Goal: Transaction & Acquisition: Download file/media

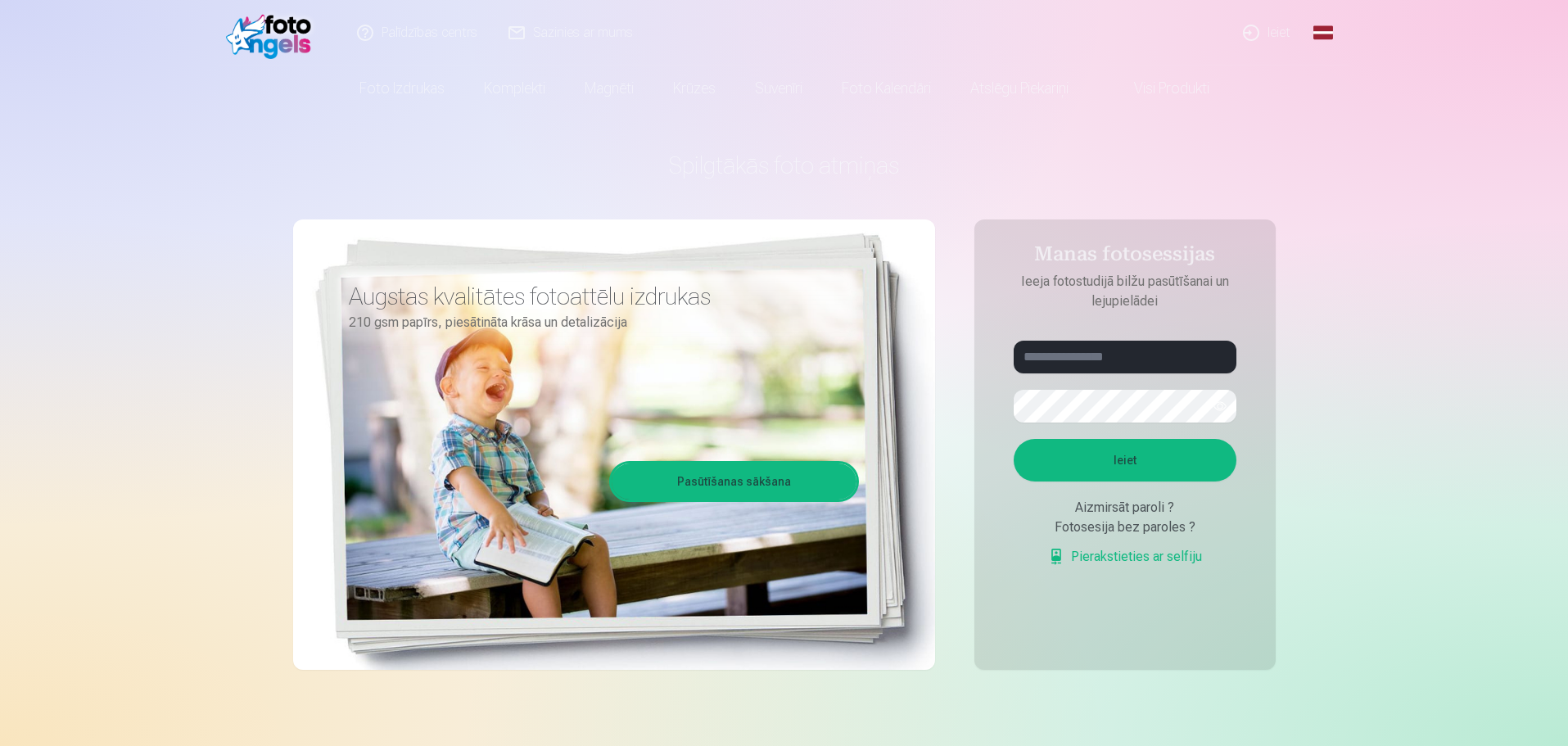
type input "**********"
click at [1323, 29] on link "Global" at bounding box center [1323, 32] width 32 height 66
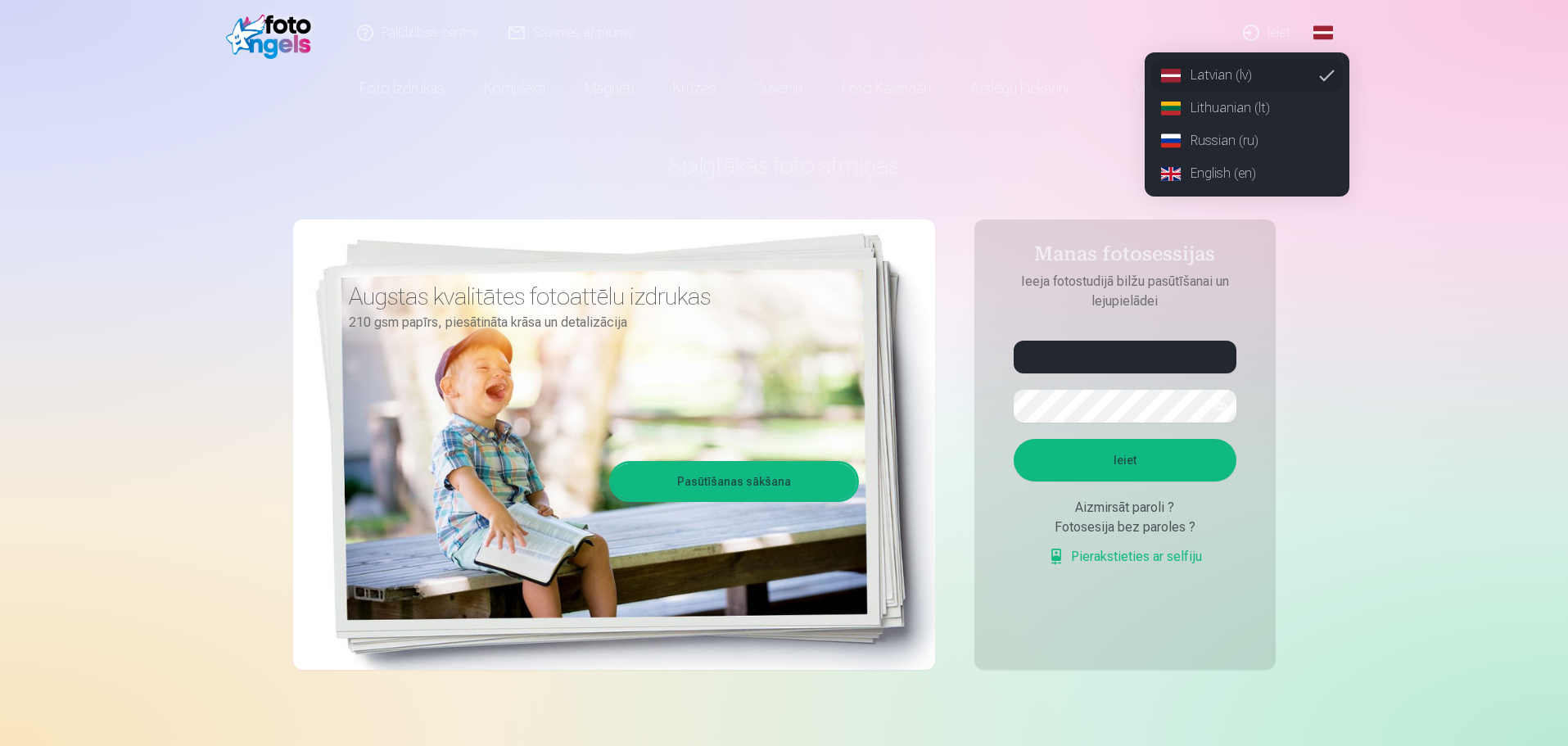
click at [1212, 143] on link "Russian (ru)" at bounding box center [1247, 140] width 191 height 32
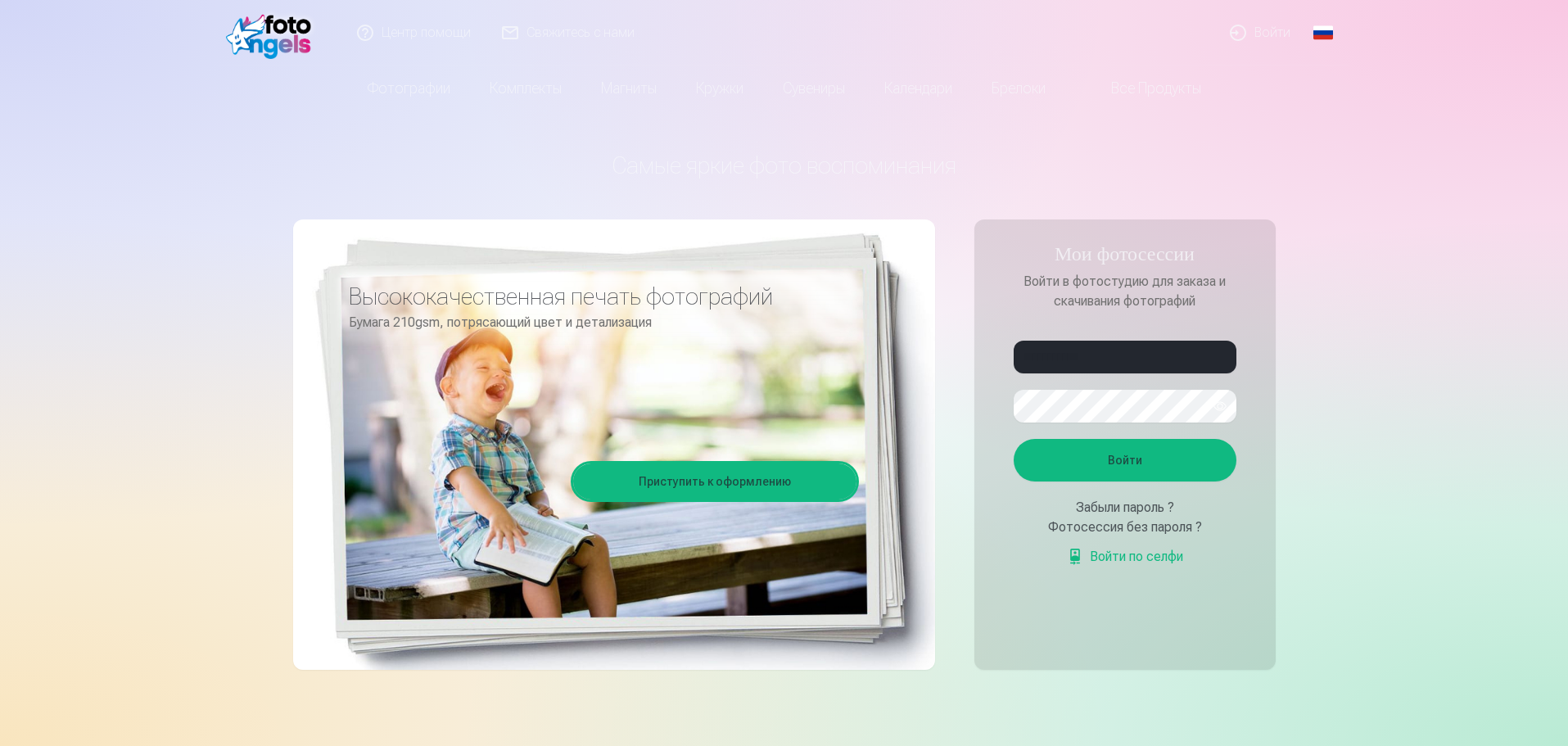
click at [1154, 453] on button "Войти" at bounding box center [1124, 459] width 223 height 43
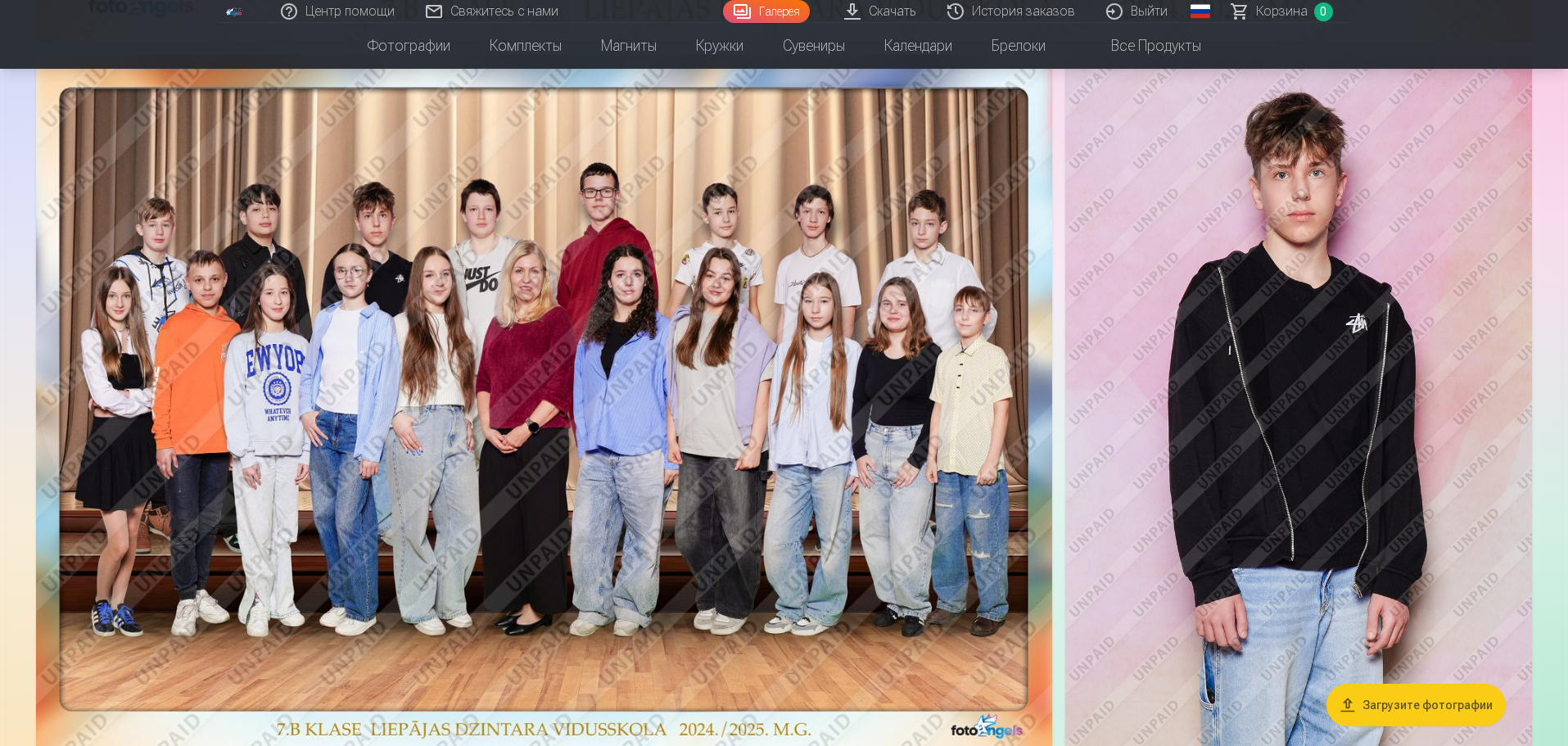
scroll to position [1392, 0]
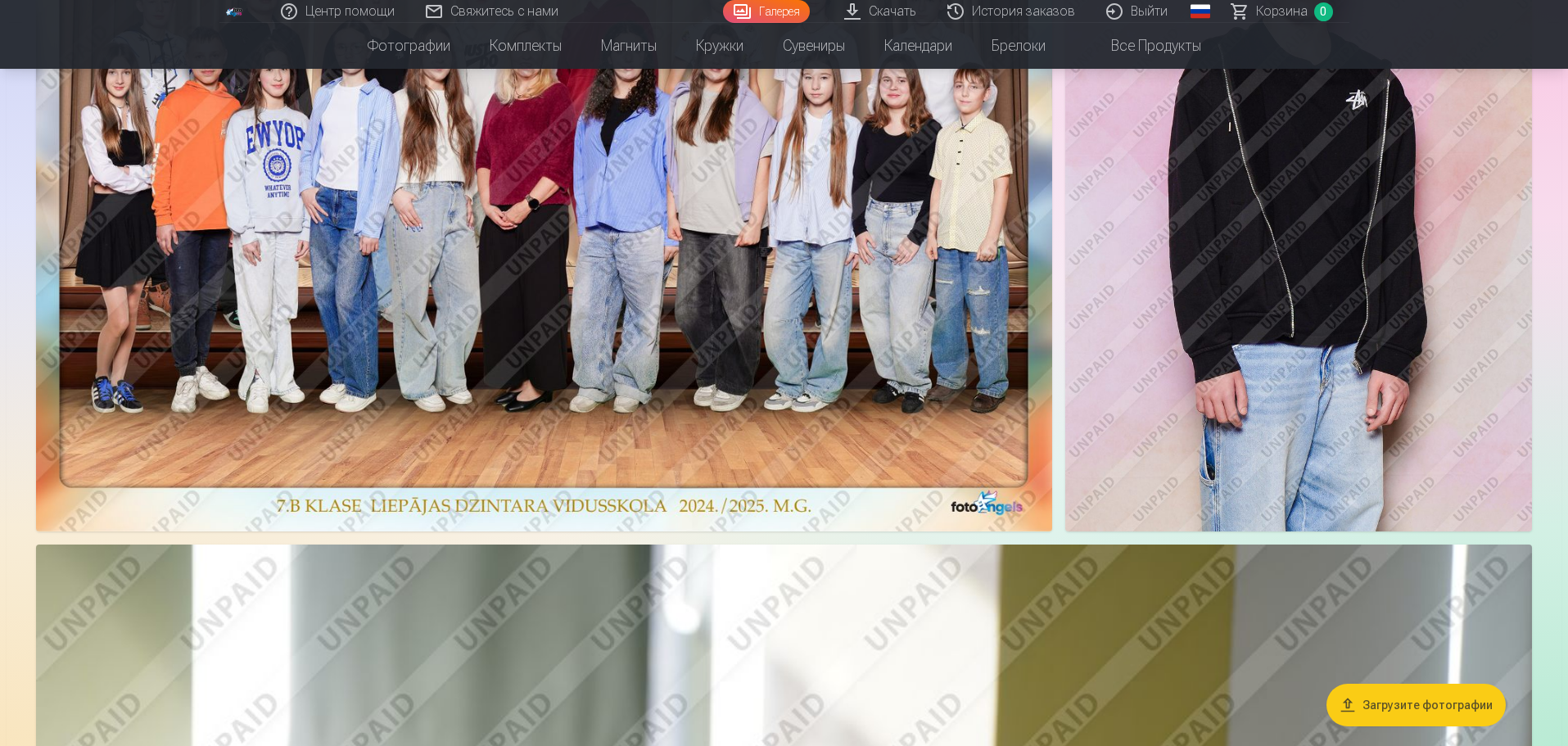
click at [1433, 703] on button "Загрузите фотографии" at bounding box center [1416, 705] width 179 height 43
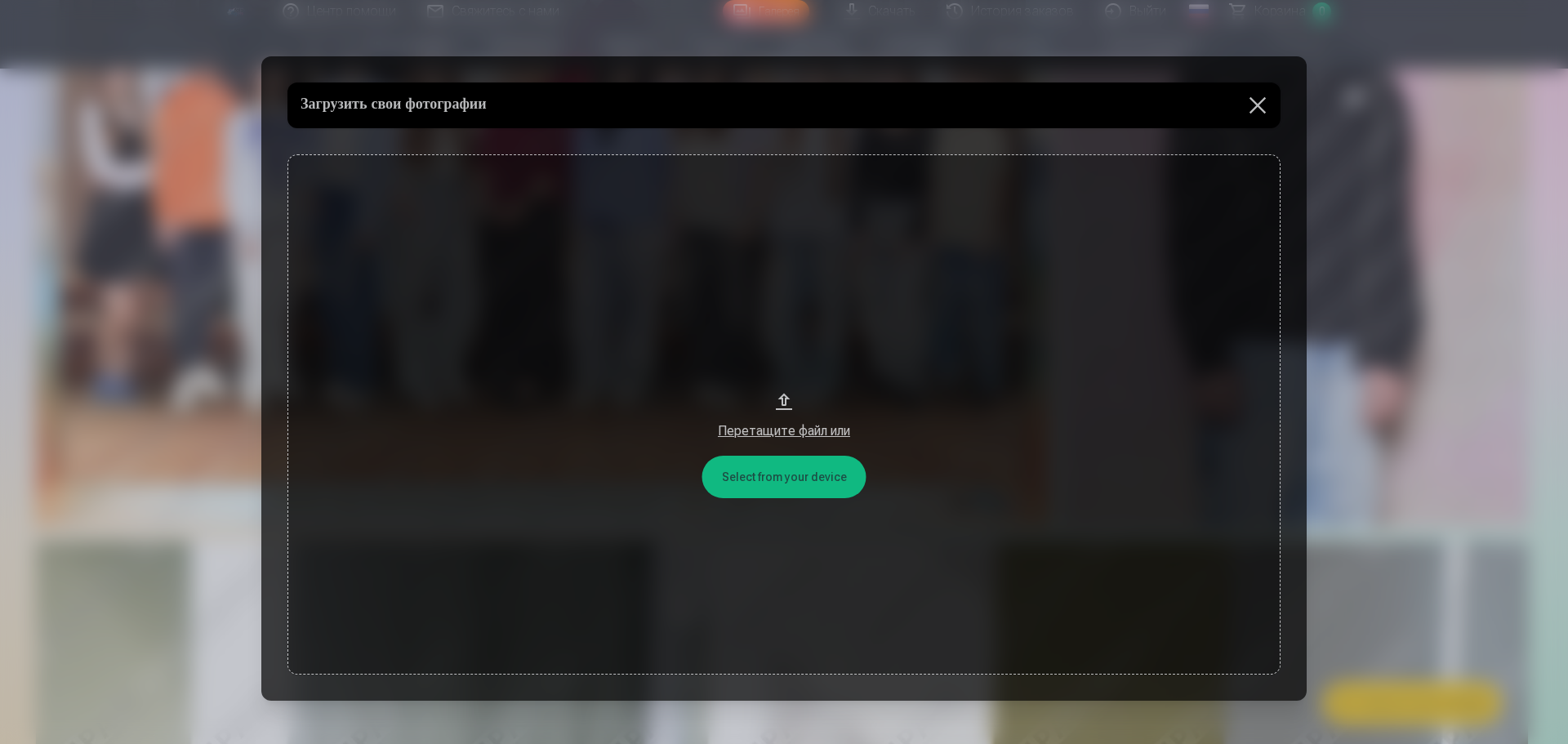
click at [1246, 100] on button at bounding box center [1257, 105] width 45 height 45
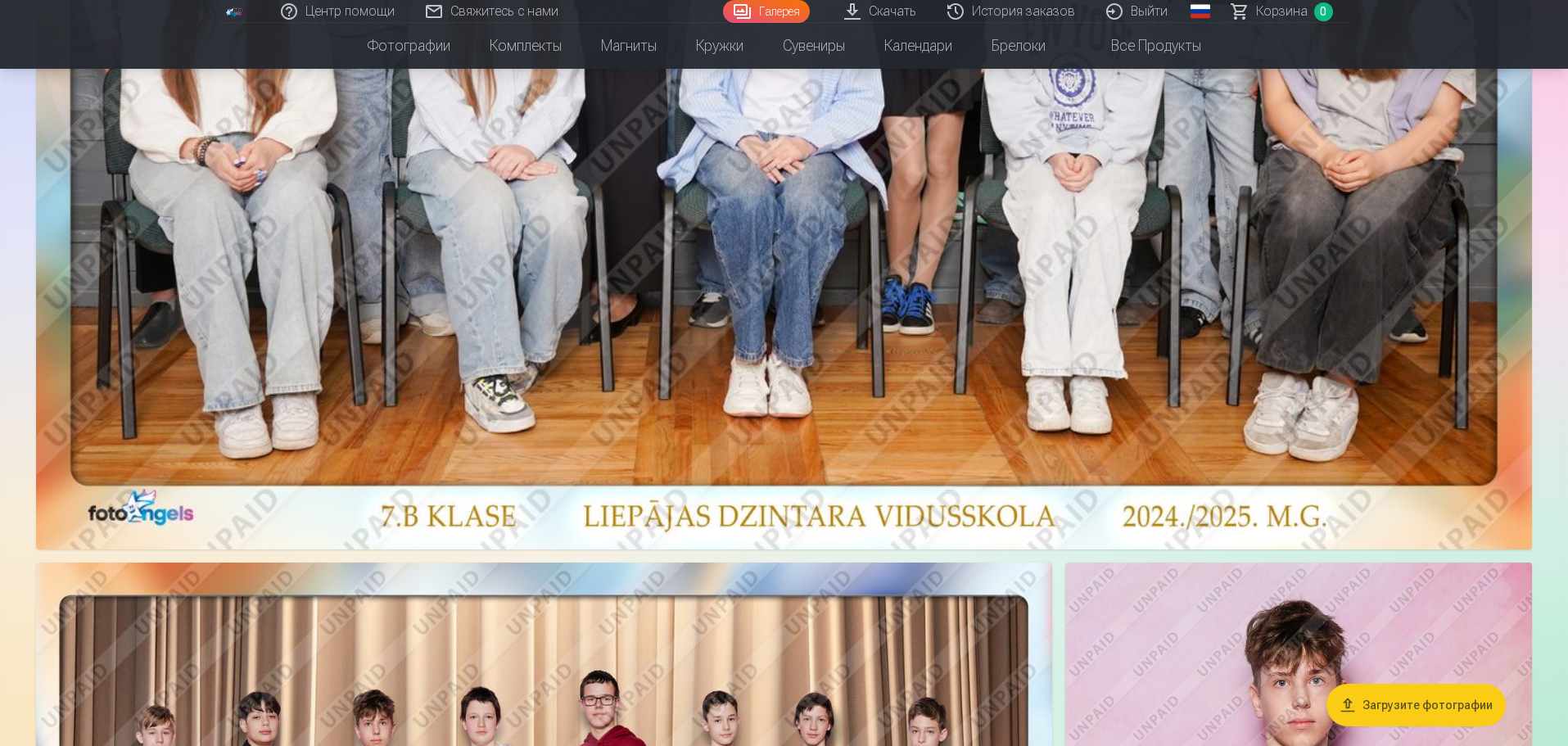
scroll to position [819, 0]
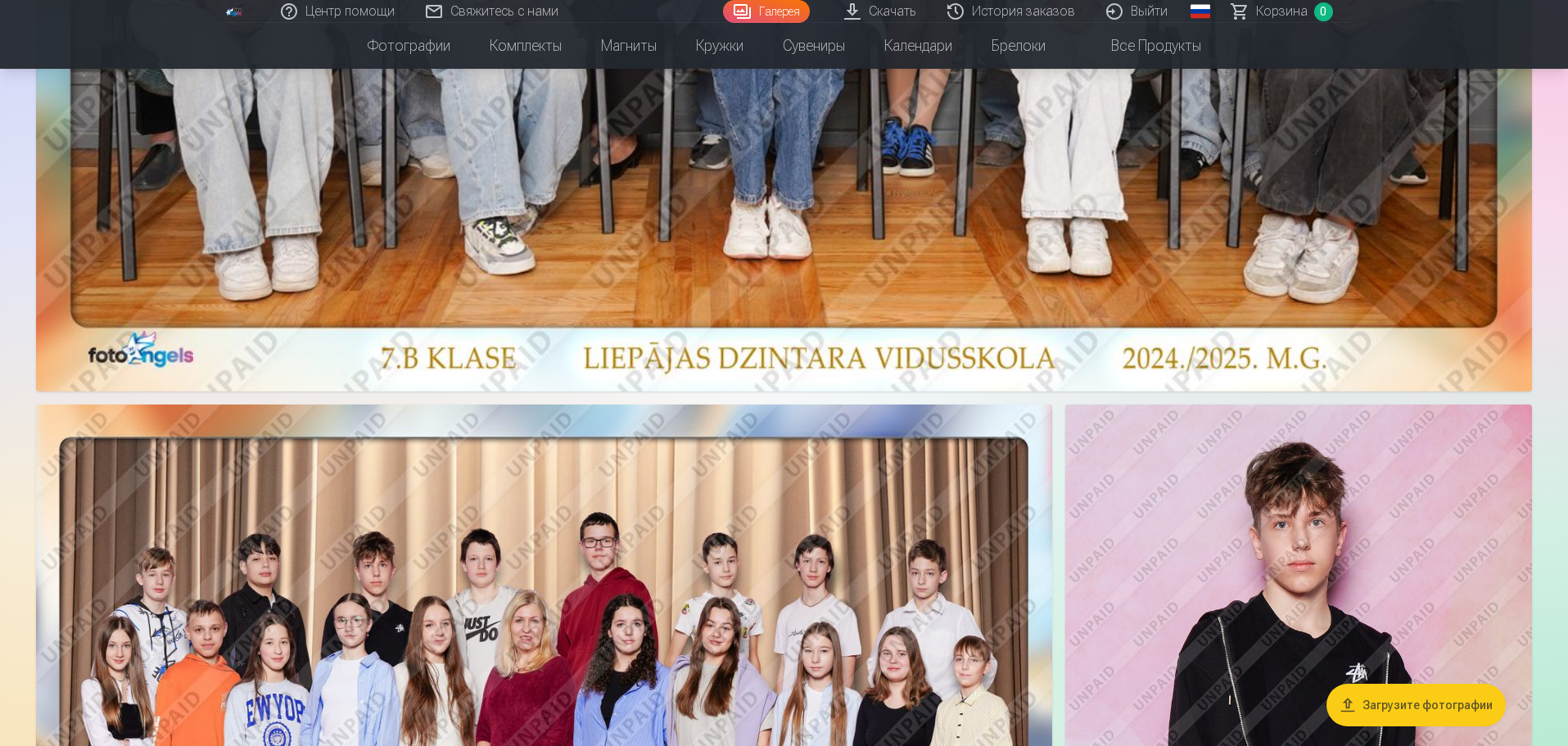
click at [1464, 711] on button "Загрузите фотографии" at bounding box center [1416, 705] width 179 height 43
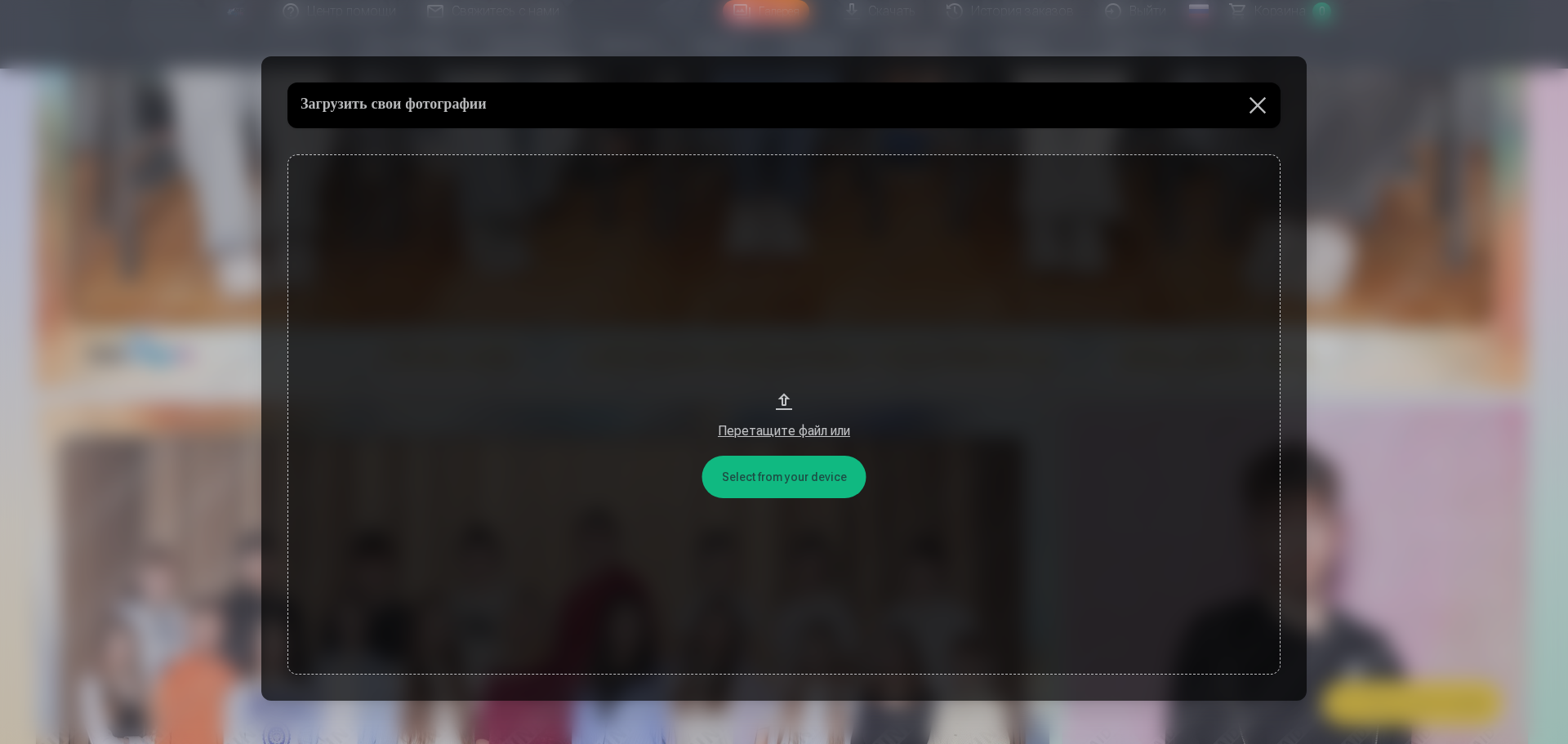
click at [1259, 105] on button at bounding box center [1257, 105] width 45 height 45
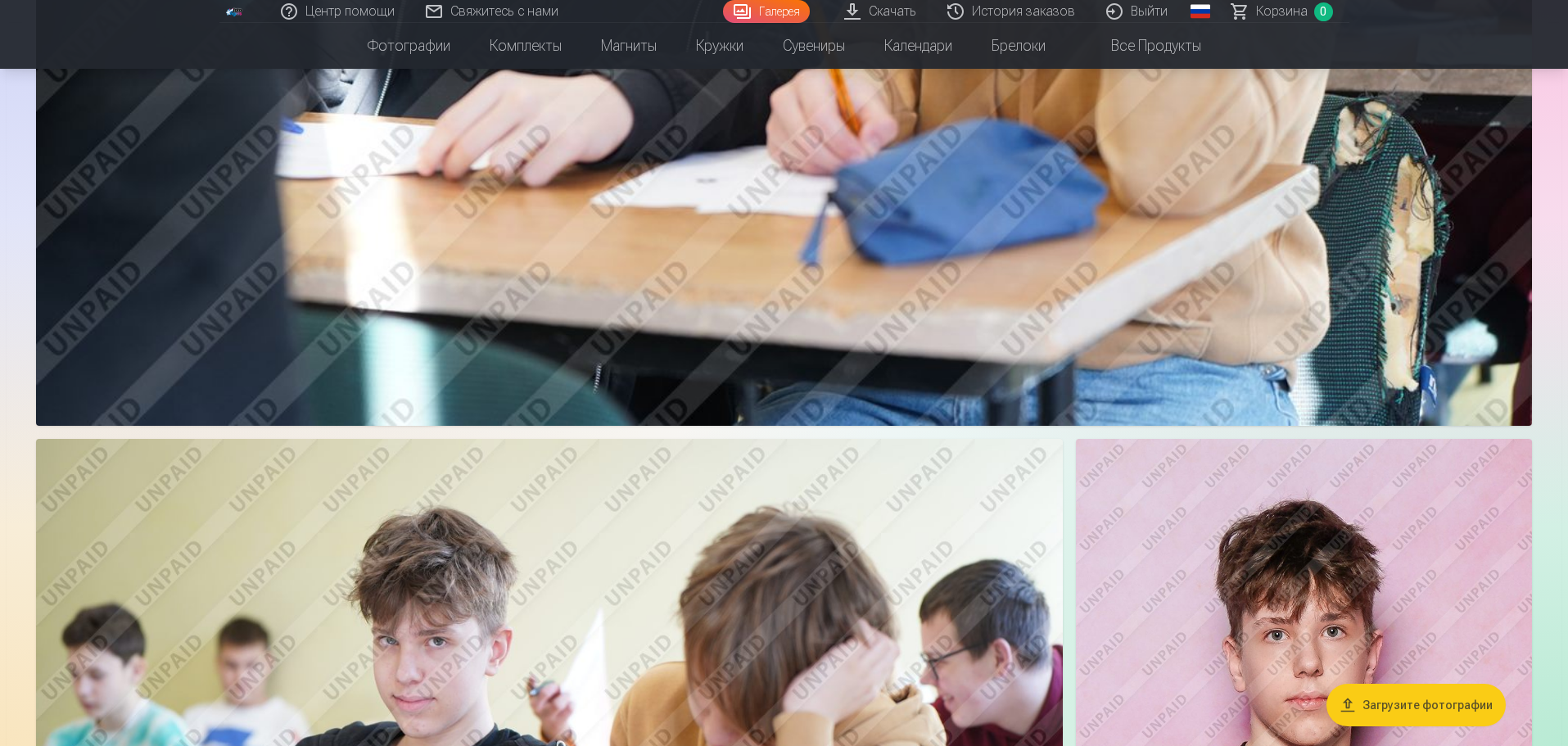
scroll to position [3521, 0]
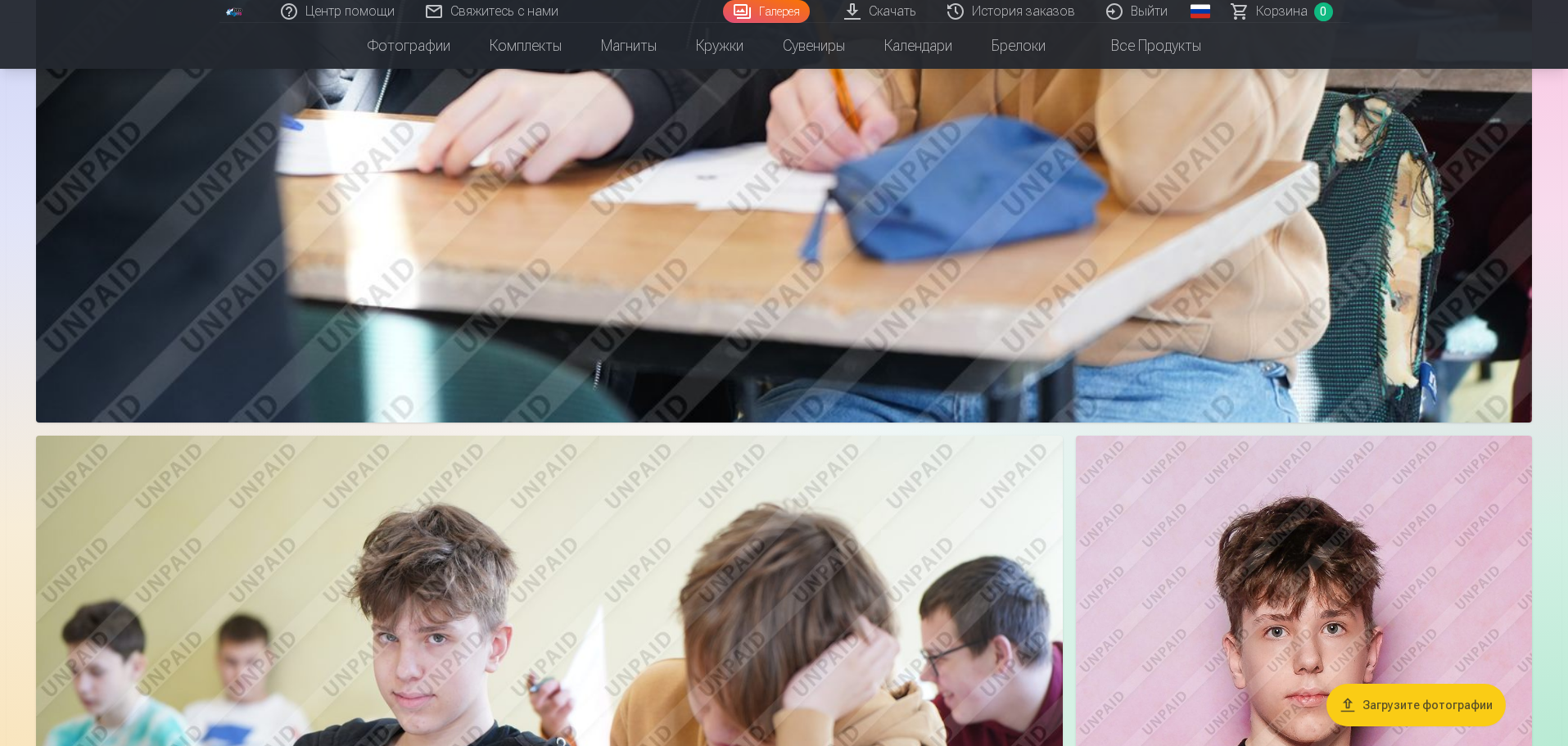
click at [1418, 703] on button "Загрузите фотографии" at bounding box center [1416, 705] width 179 height 43
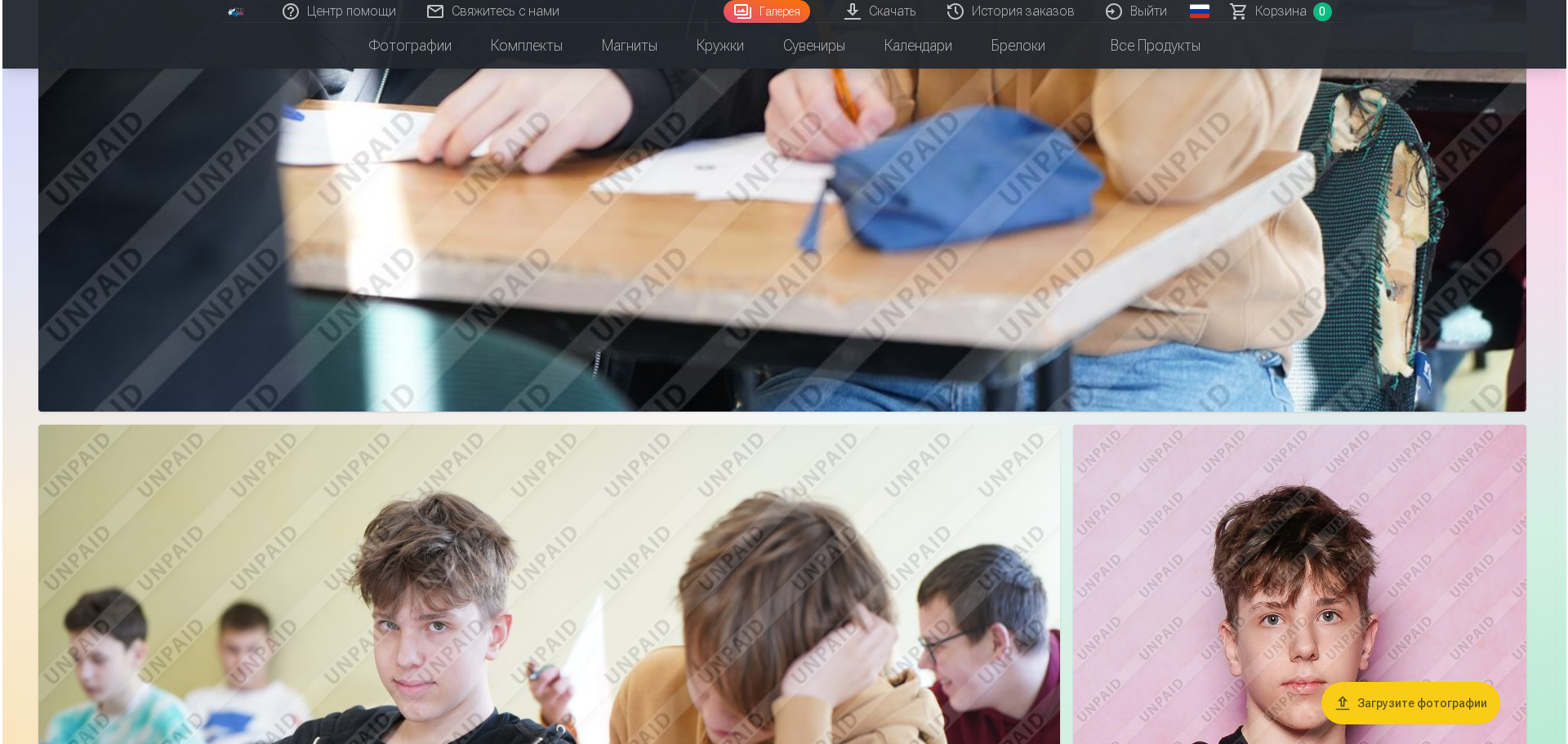
scroll to position [3519, 0]
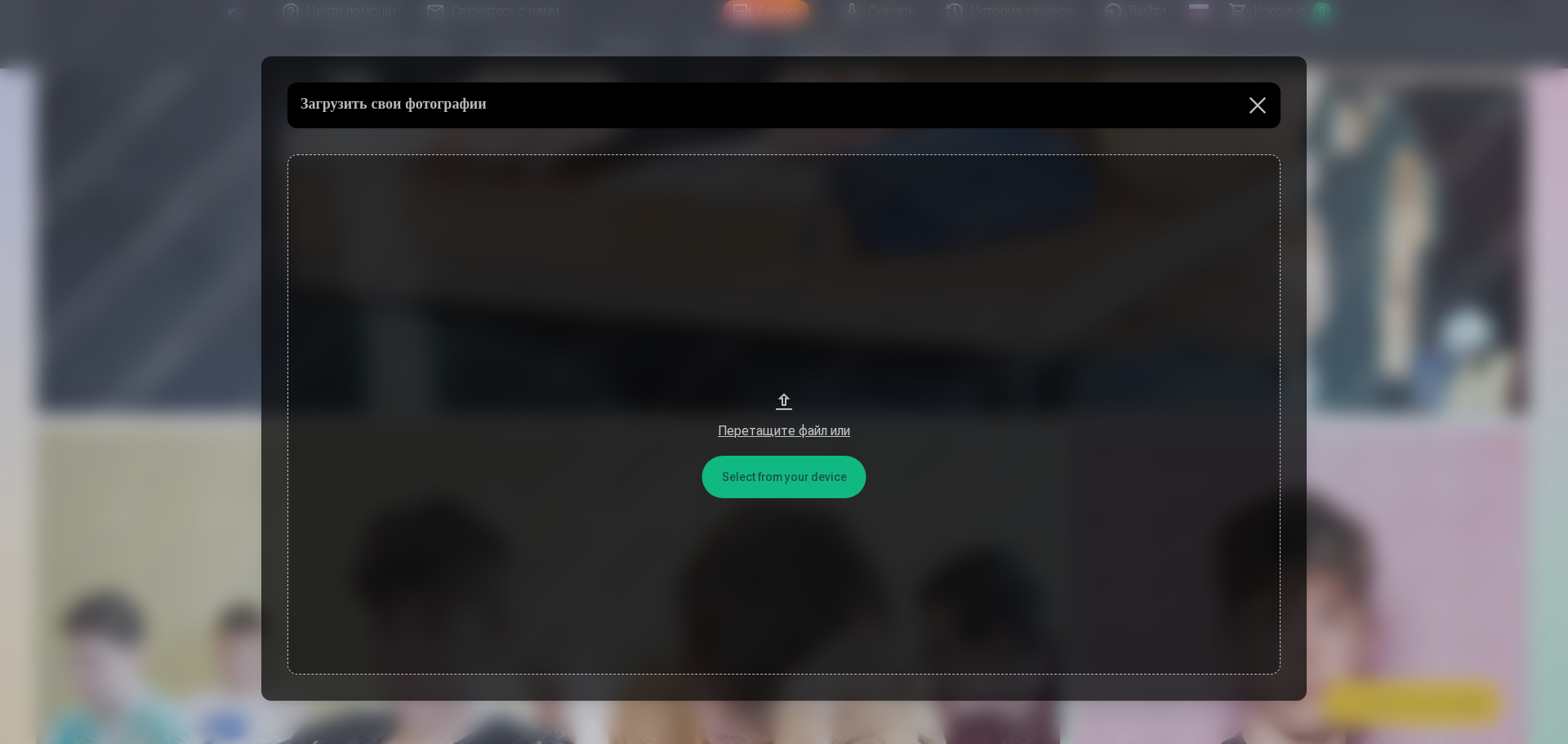
click at [826, 471] on button "Перетащите файл или" at bounding box center [784, 415] width 993 height 521
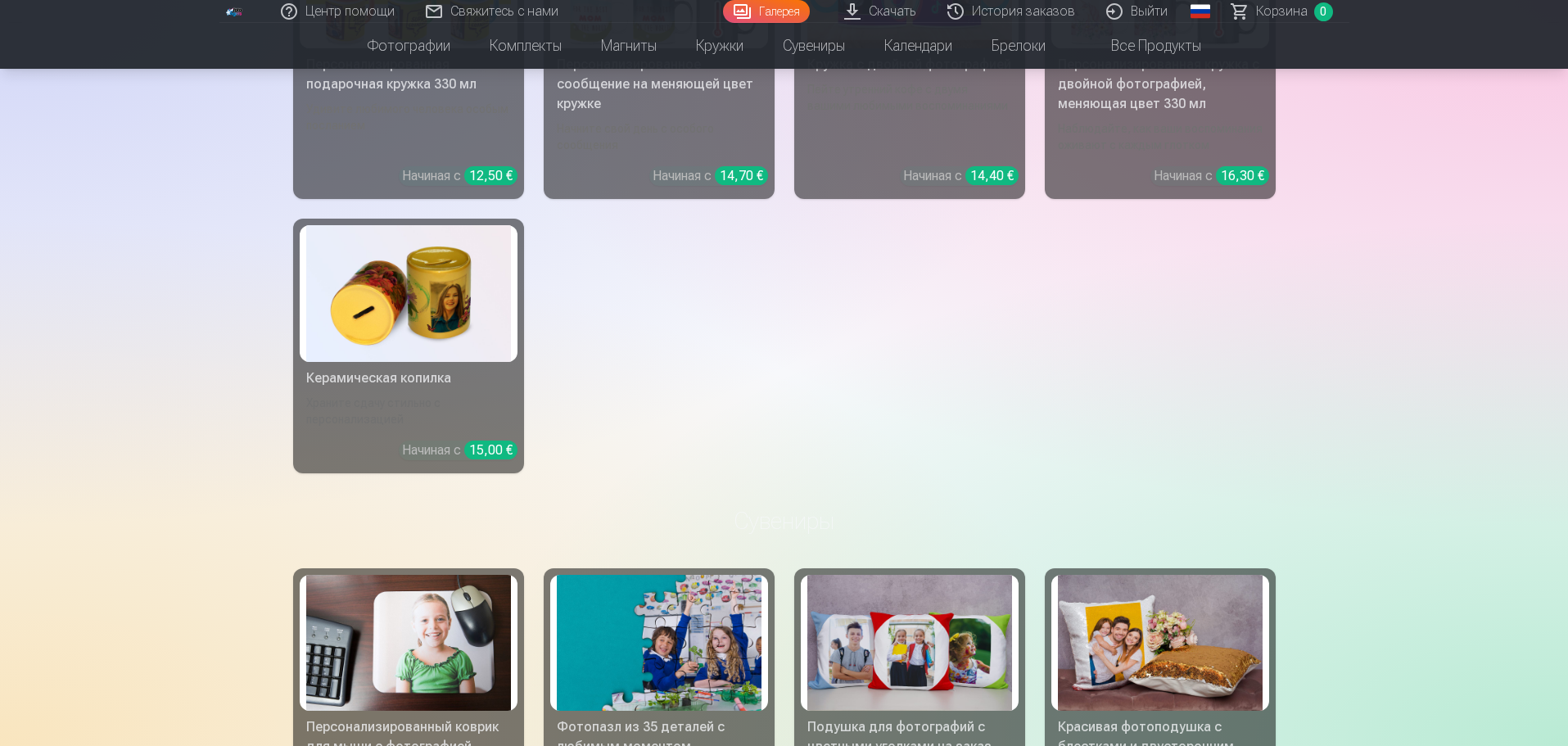
scroll to position [9181, 0]
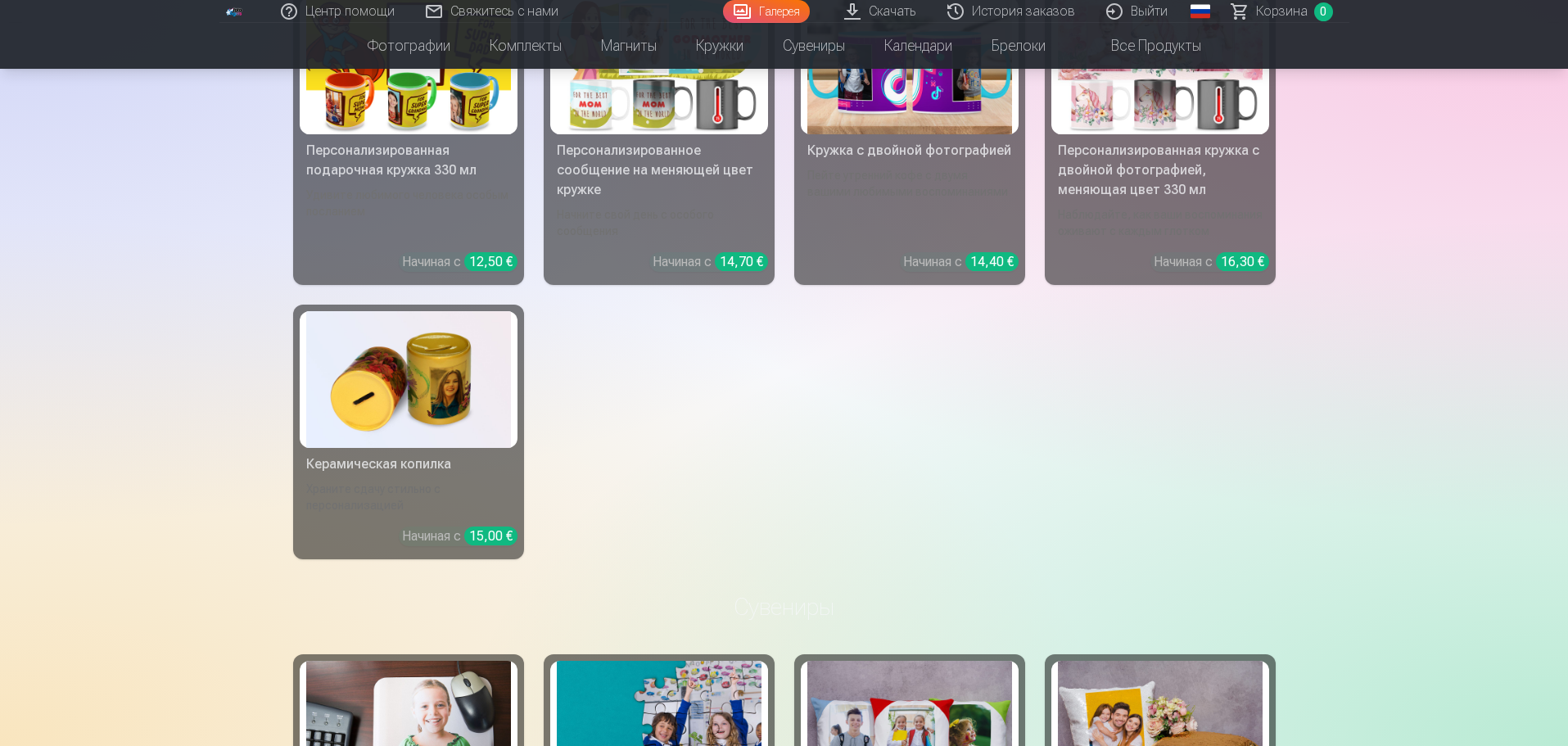
click at [1053, 13] on link "История заказов" at bounding box center [1012, 11] width 159 height 23
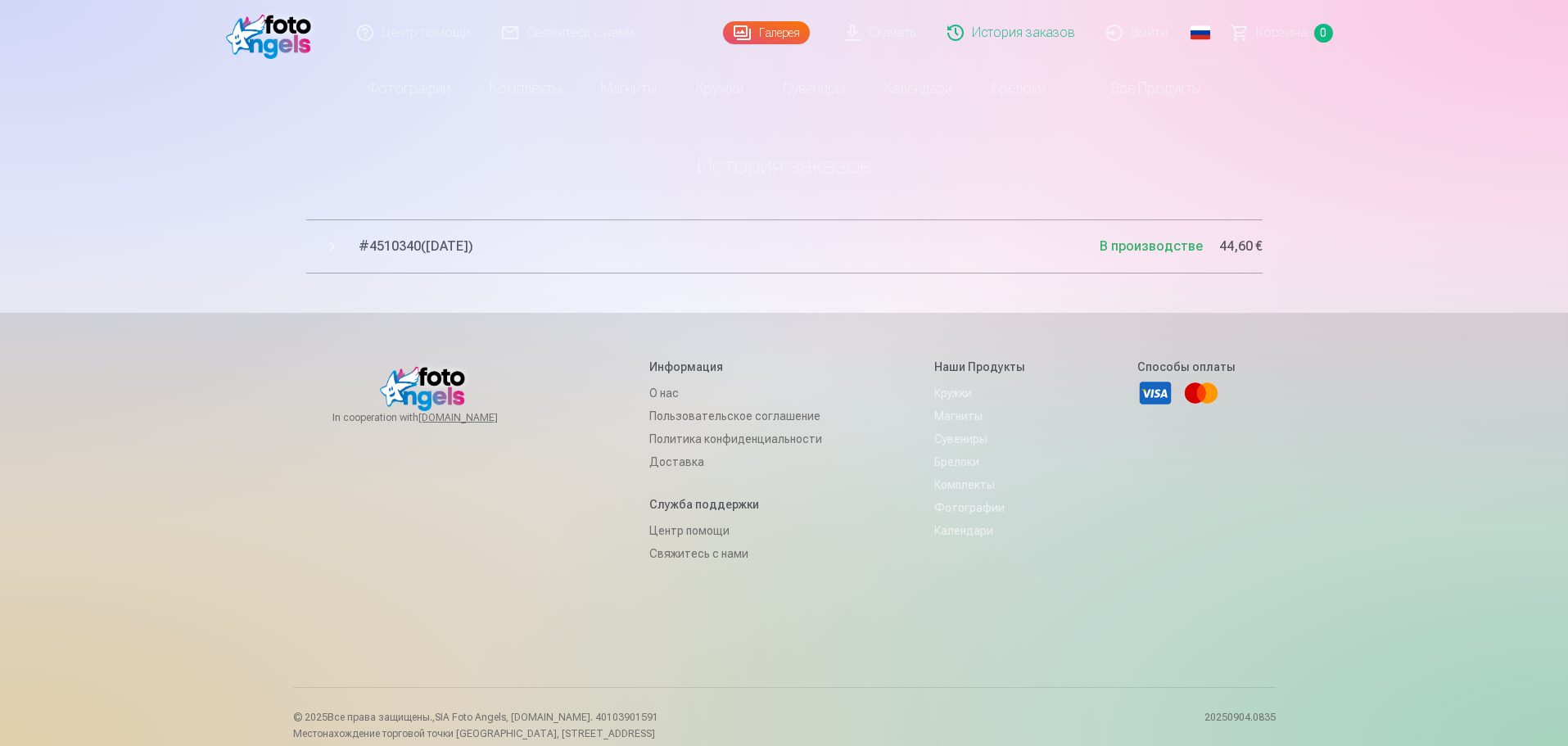
click at [432, 248] on span "# 4510340 ( 4.09.2025 )" at bounding box center [729, 246] width 741 height 19
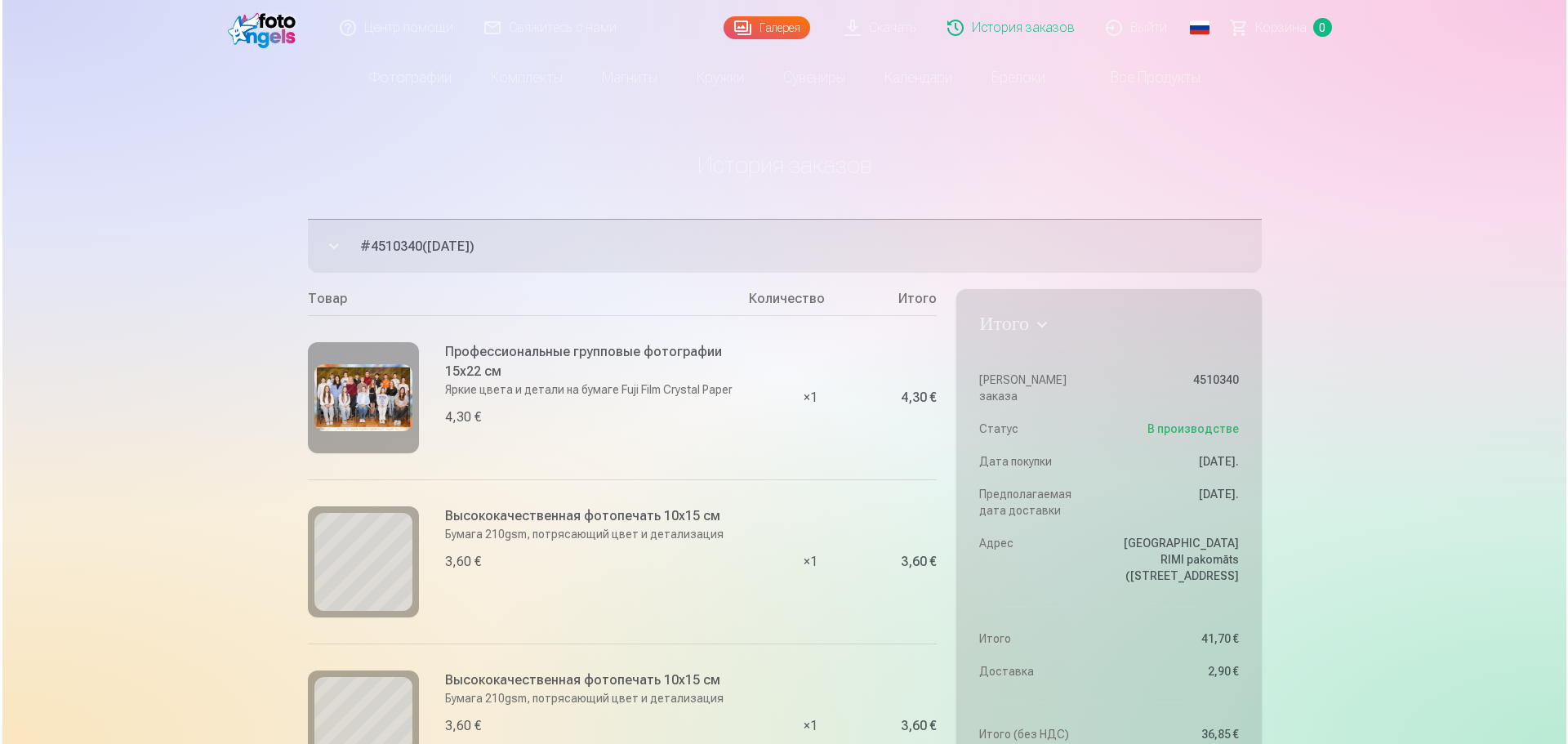
scroll to position [82, 0]
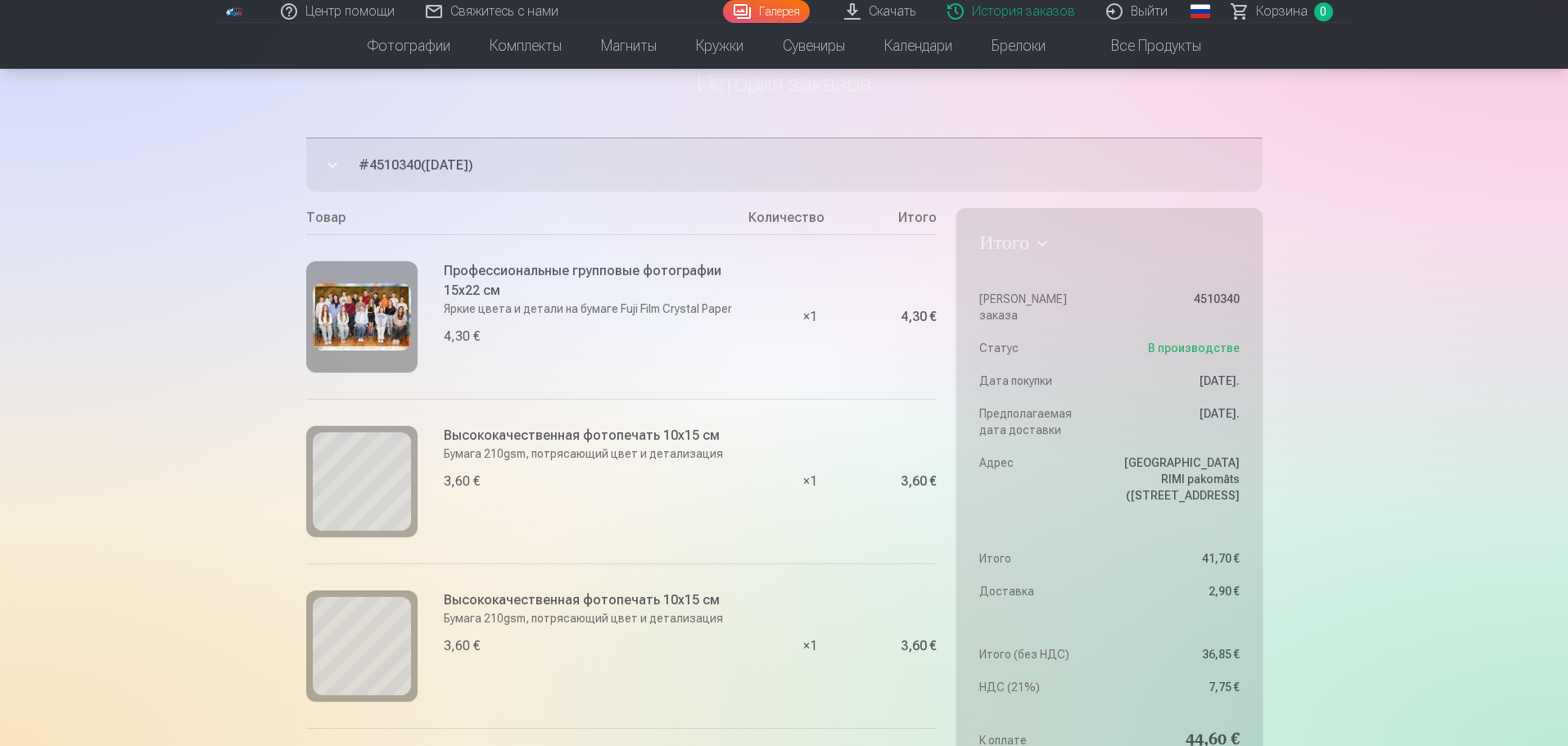
click at [373, 309] on img at bounding box center [362, 317] width 98 height 68
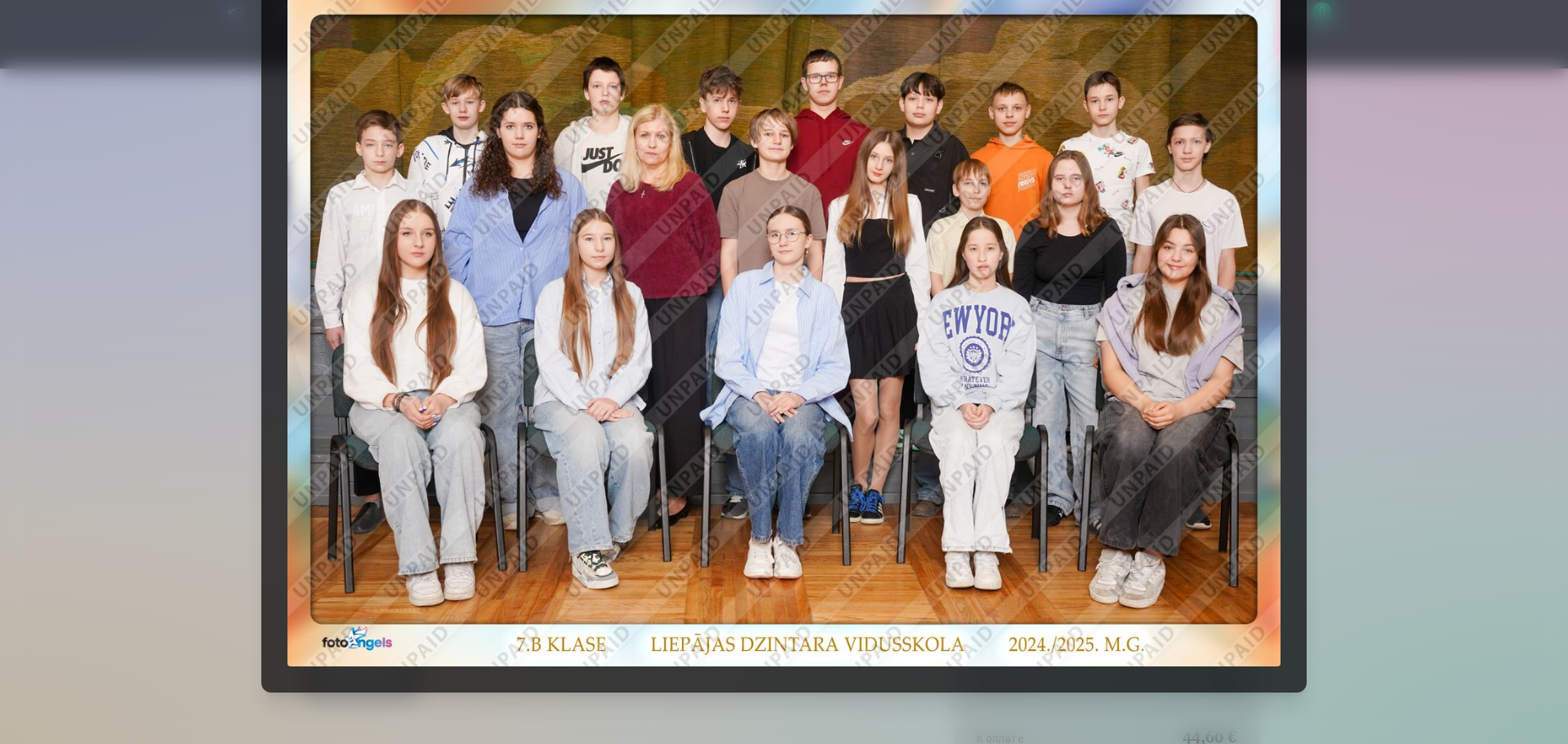
scroll to position [0, 0]
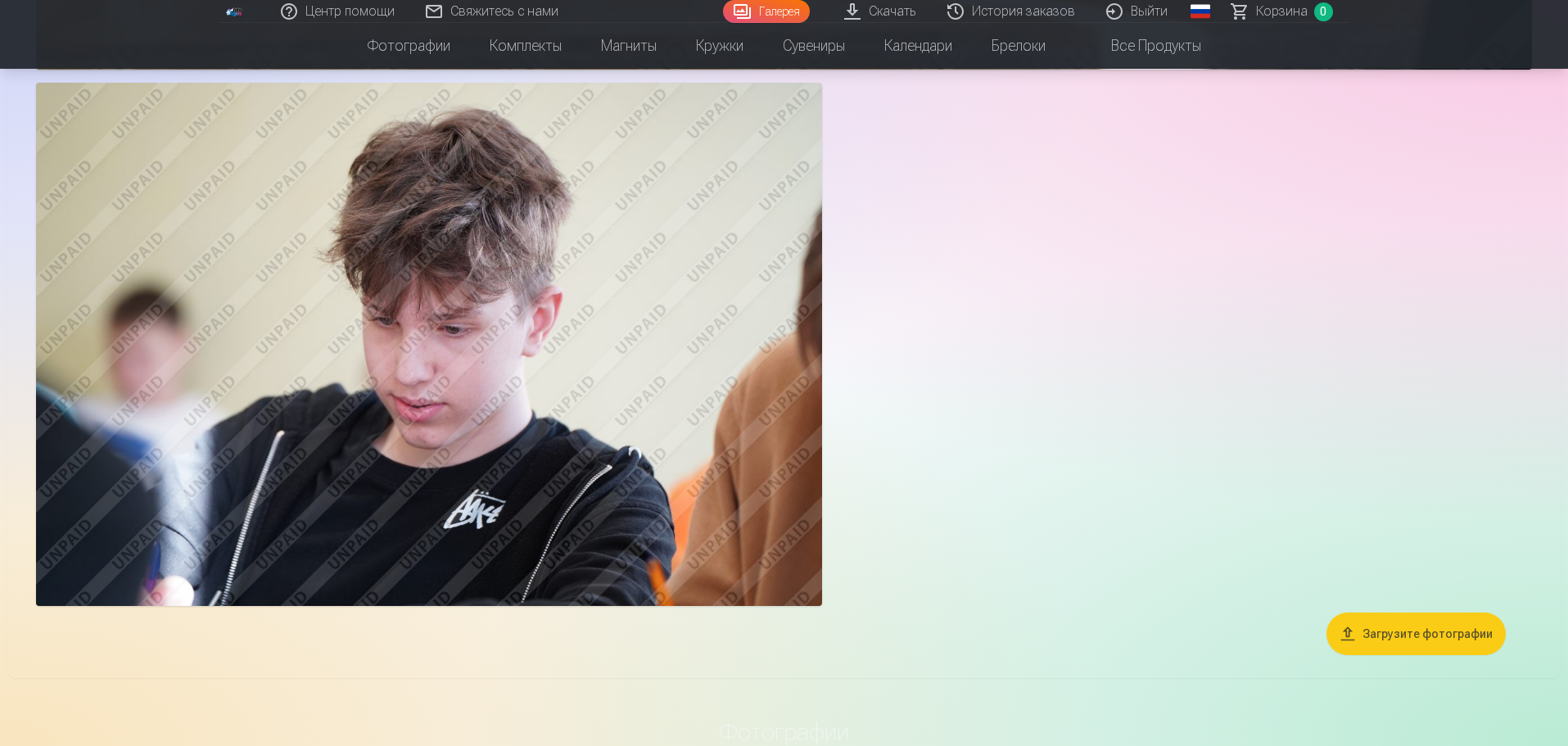
scroll to position [6072, 0]
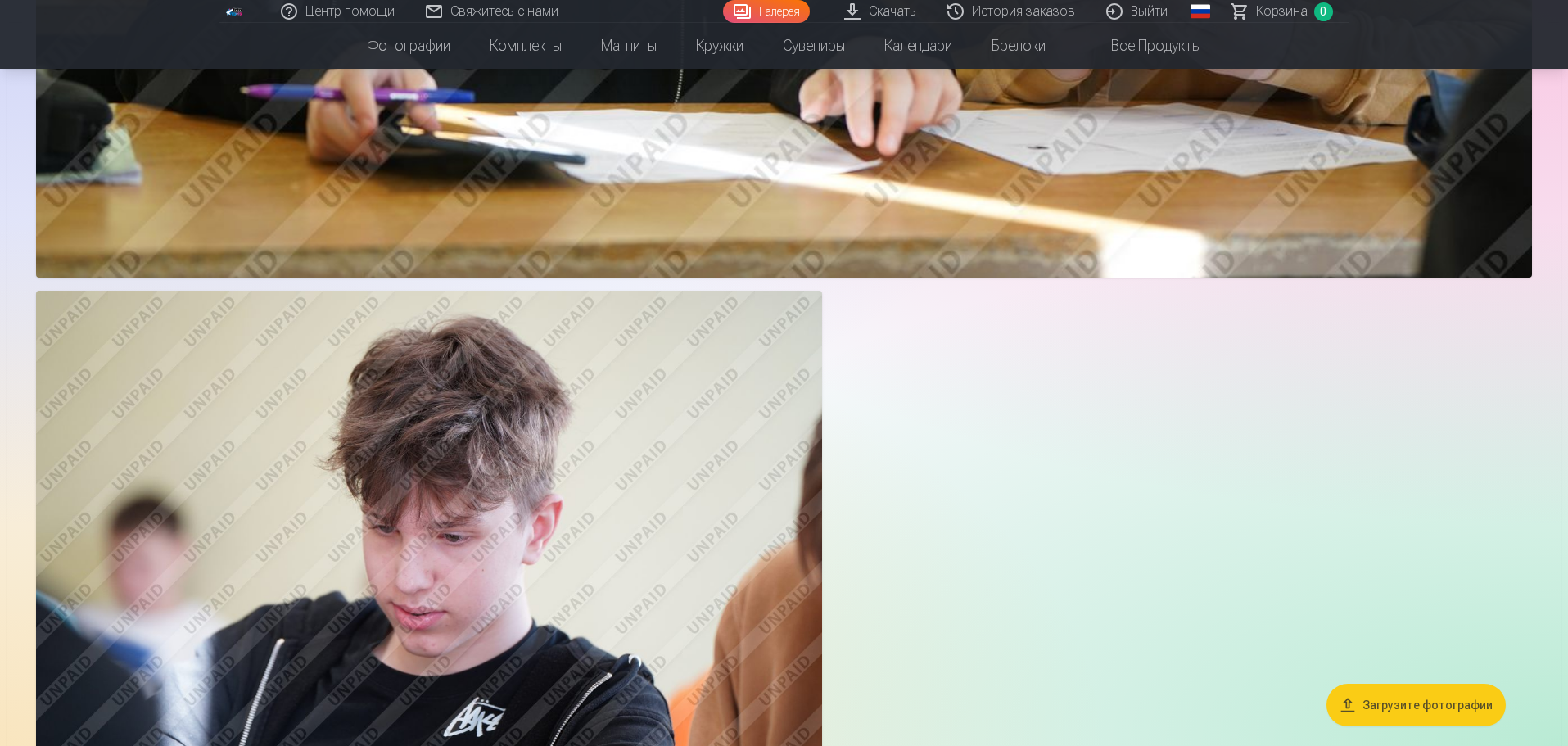
click at [873, 17] on link "Скачать" at bounding box center [881, 11] width 103 height 23
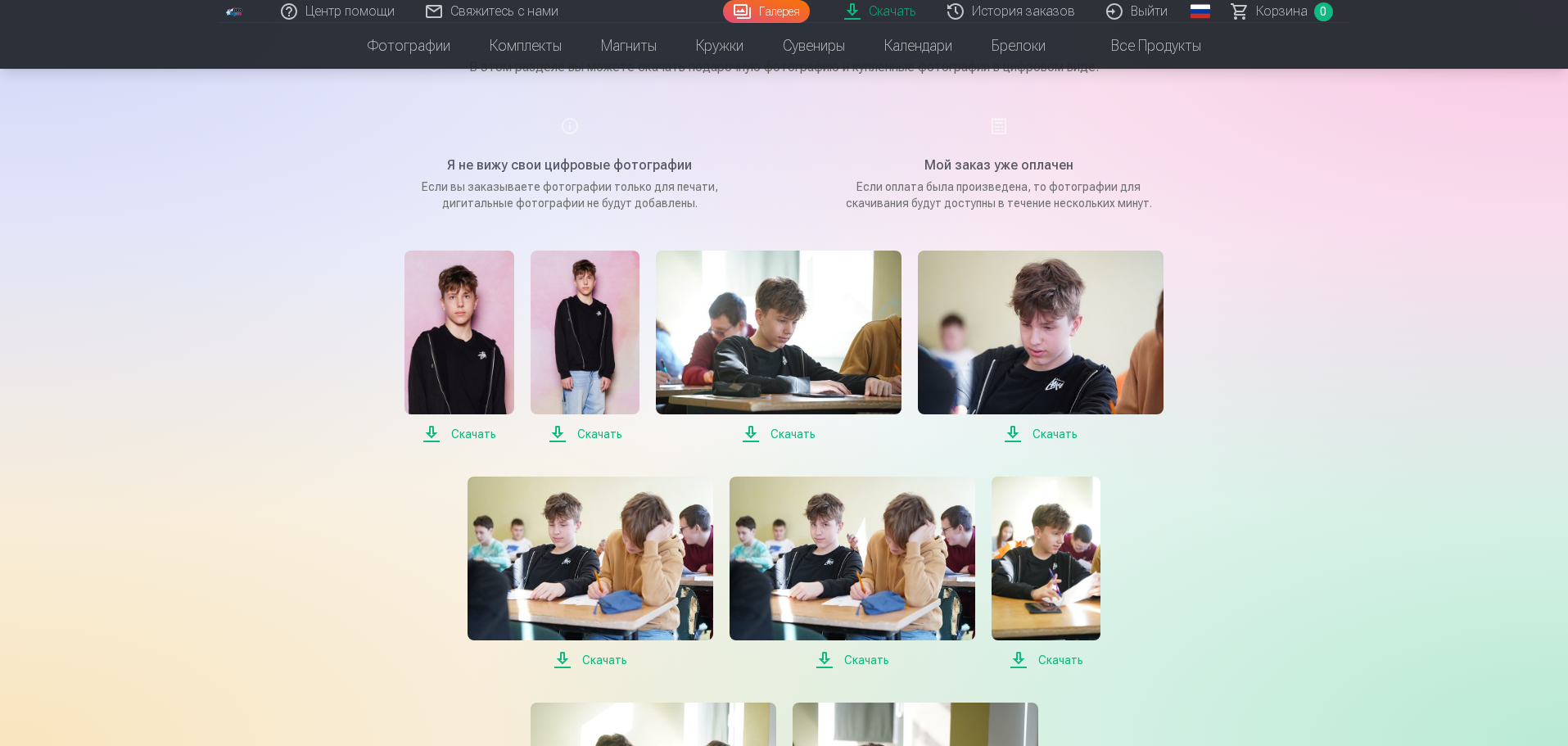
scroll to position [163, 0]
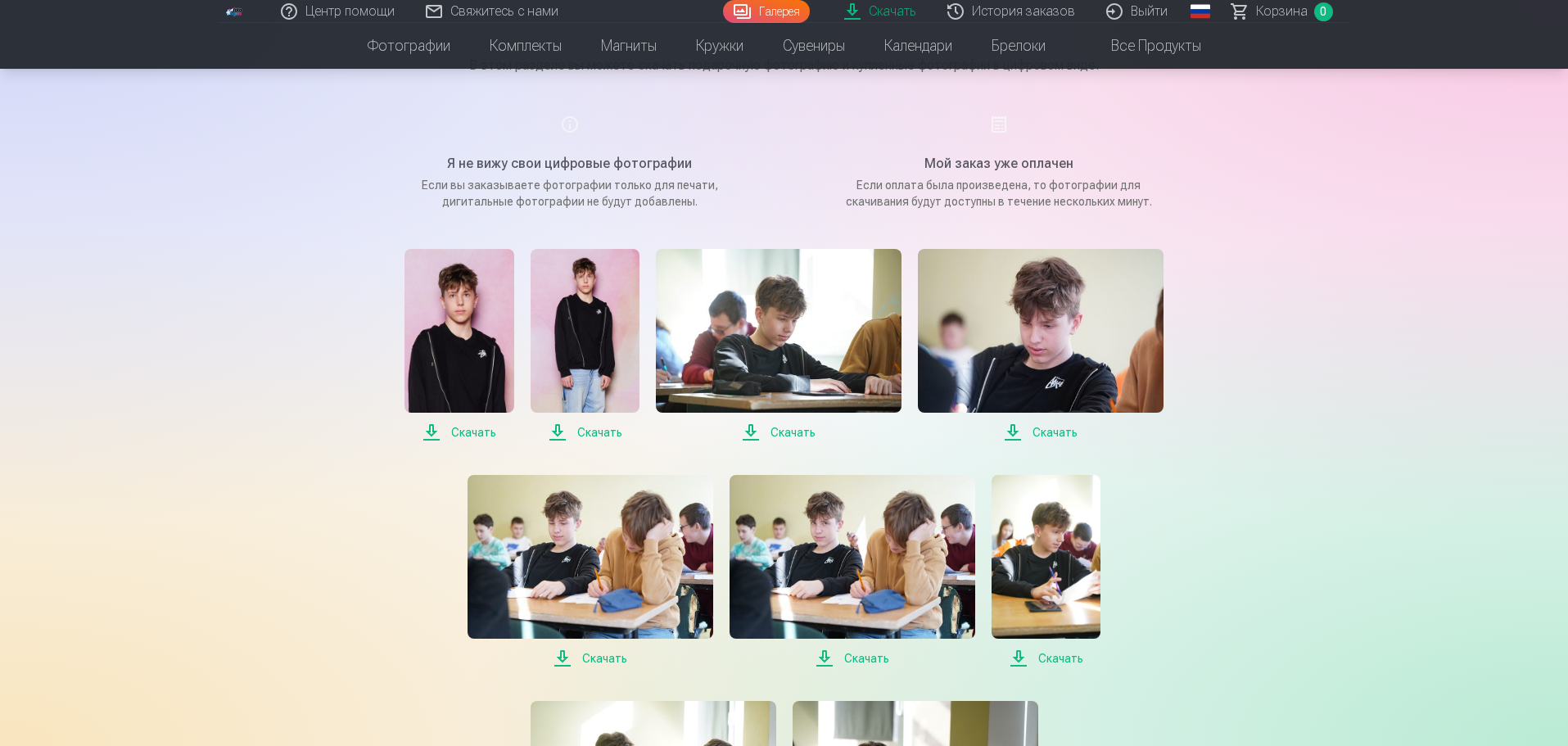
click at [466, 434] on span "Скачать" at bounding box center [459, 432] width 109 height 19
click at [465, 430] on span "Скачать" at bounding box center [459, 432] width 109 height 19
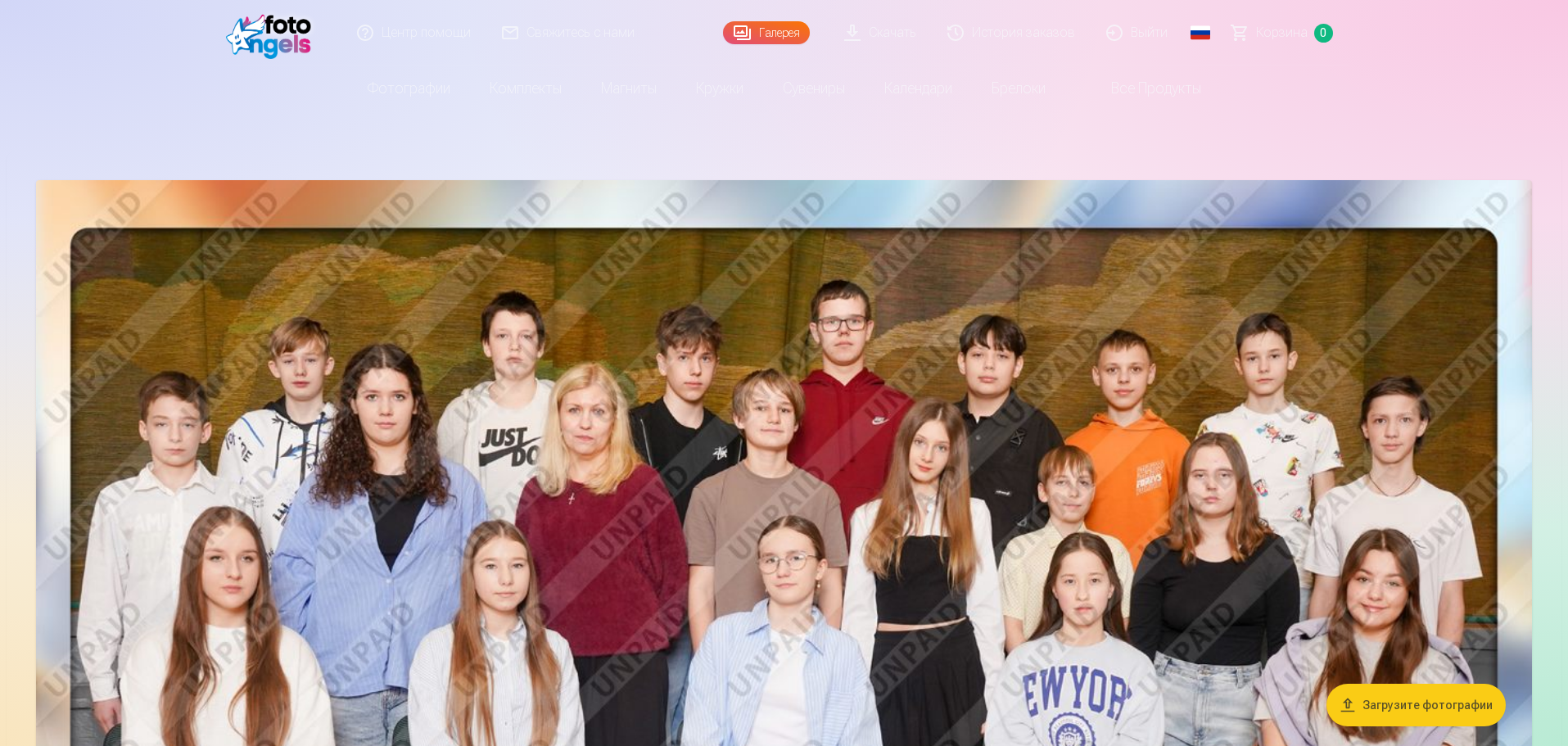
click at [883, 33] on link "Скачать" at bounding box center [881, 32] width 103 height 66
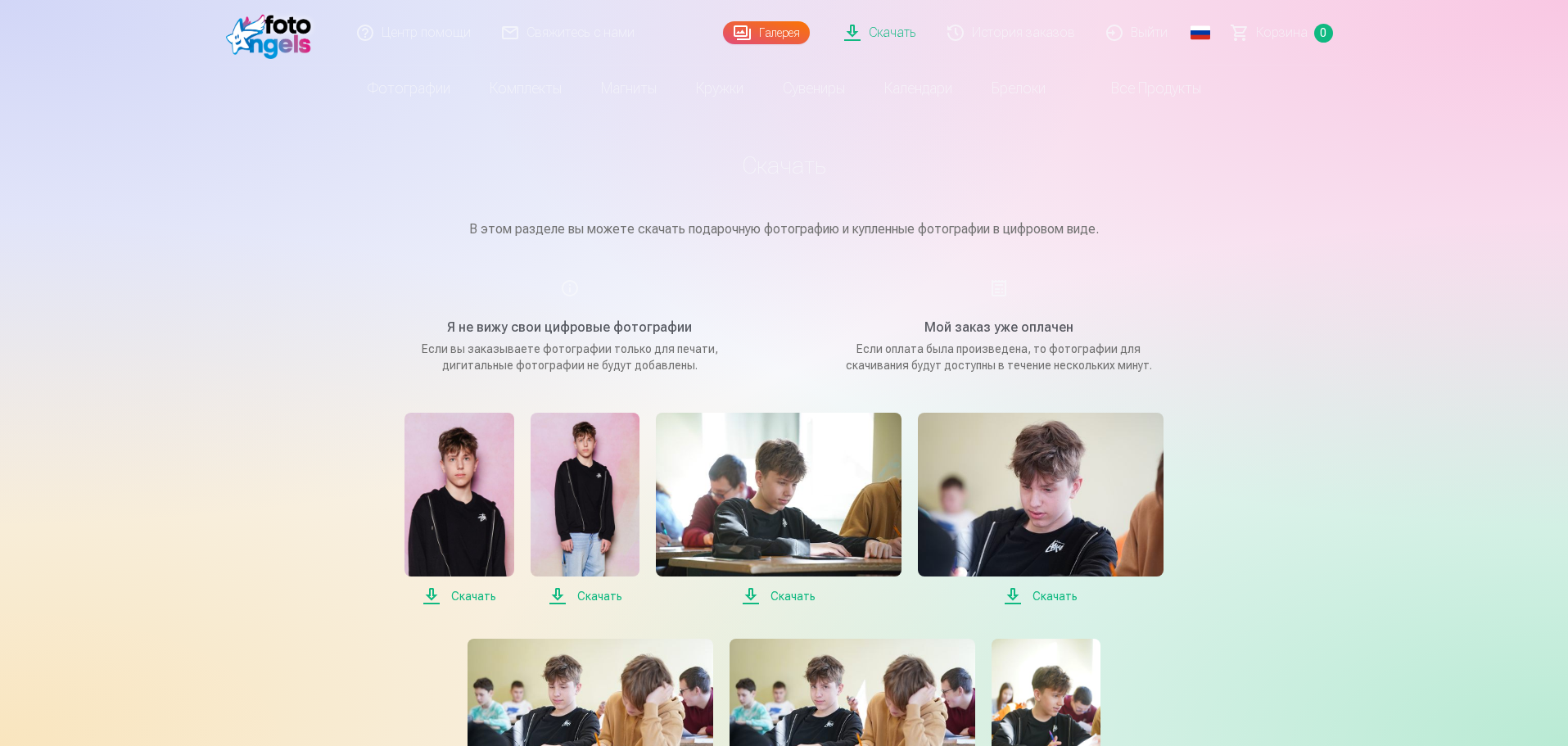
click at [591, 597] on span "Скачать" at bounding box center [584, 596] width 109 height 19
click at [797, 595] on span "Скачать" at bounding box center [778, 596] width 245 height 19
click at [1055, 601] on span "Скачать" at bounding box center [1040, 596] width 245 height 19
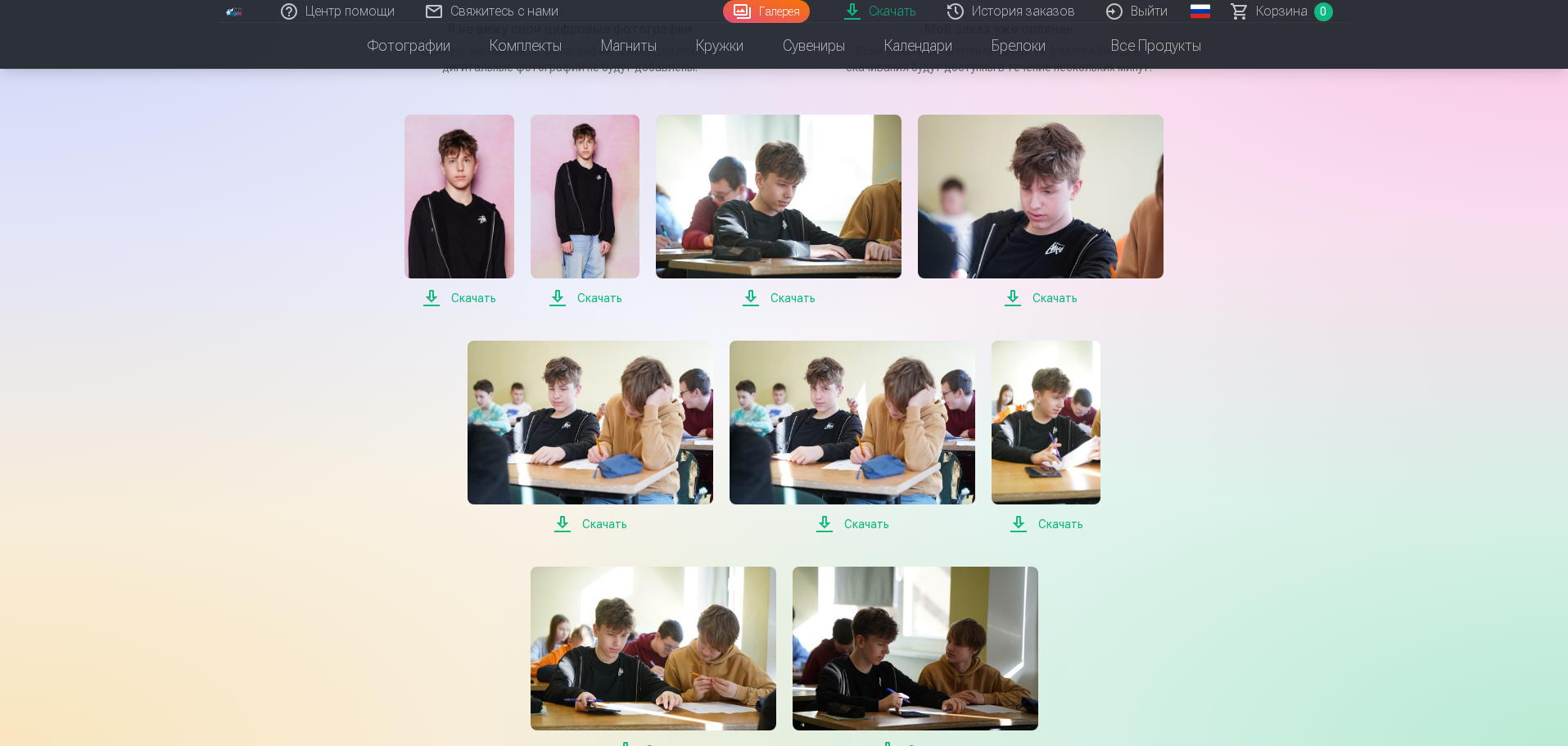
scroll to position [328, 0]
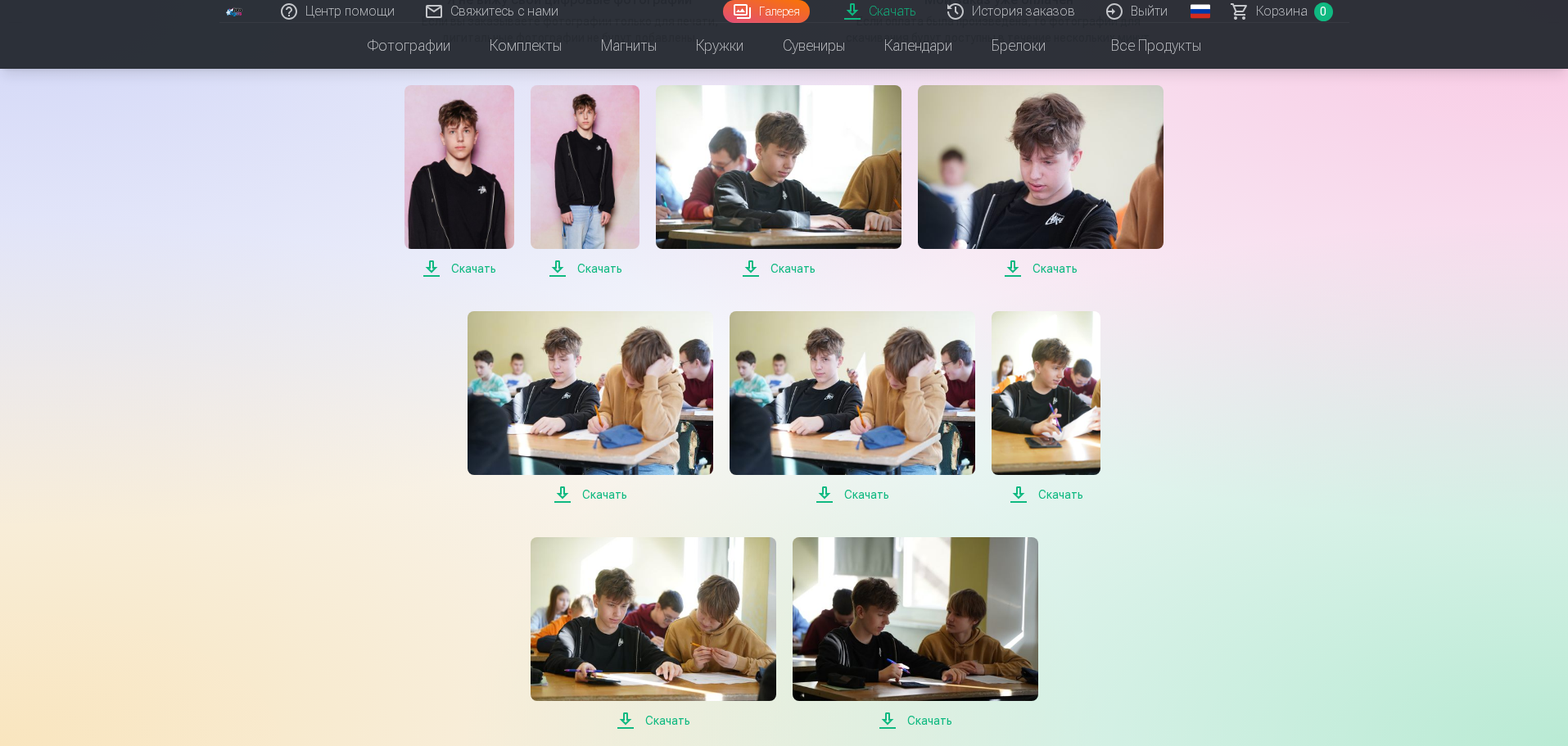
click at [602, 495] on span "Скачать" at bounding box center [590, 494] width 245 height 19
click at [870, 499] on span "Скачать" at bounding box center [852, 494] width 245 height 19
click at [1060, 501] on span "Скачать" at bounding box center [1046, 494] width 109 height 19
click at [1062, 494] on span "Скачать" at bounding box center [1046, 494] width 109 height 19
click at [1067, 497] on span "Скачать" at bounding box center [1046, 494] width 109 height 19
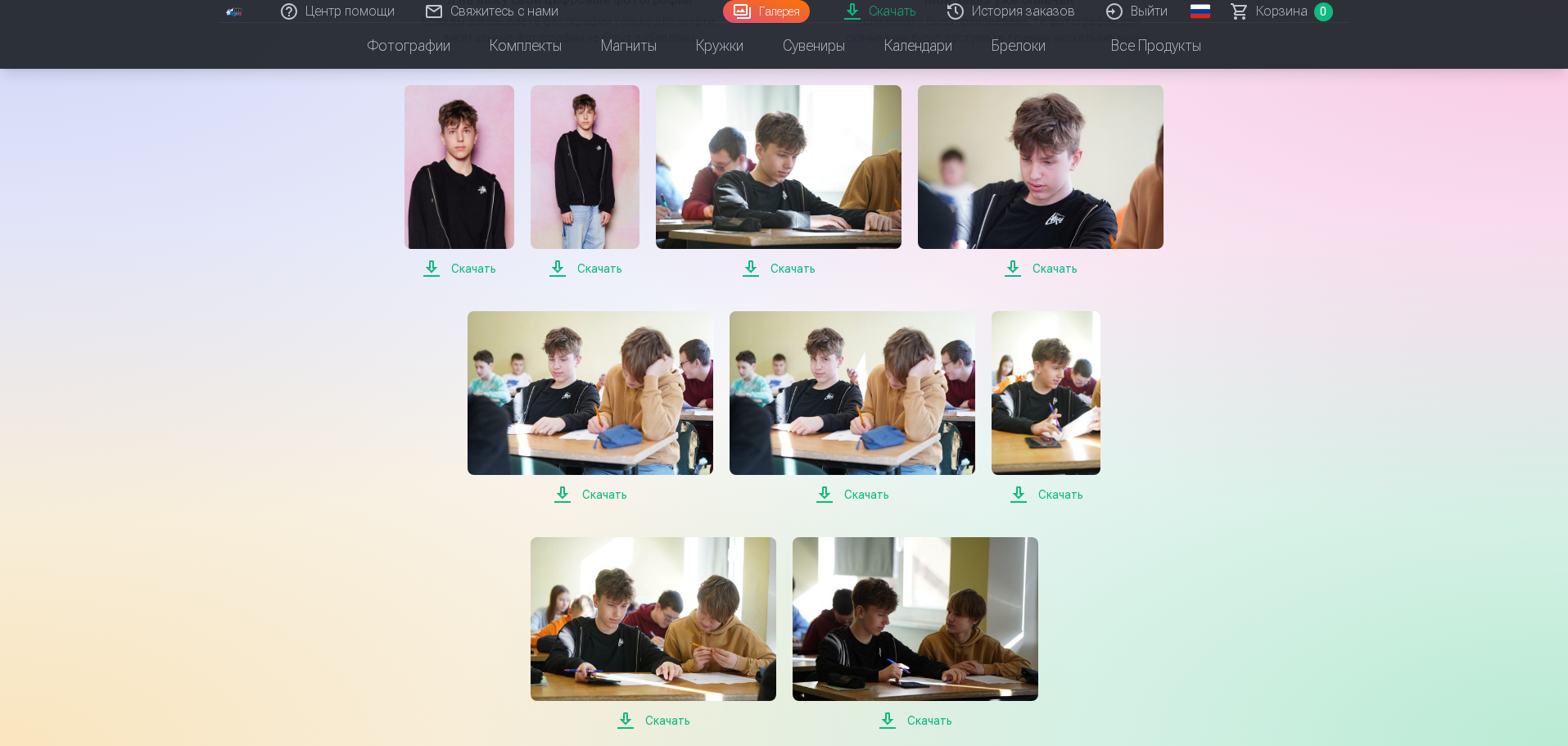
click at [1057, 495] on span "Скачать" at bounding box center [1046, 494] width 109 height 19
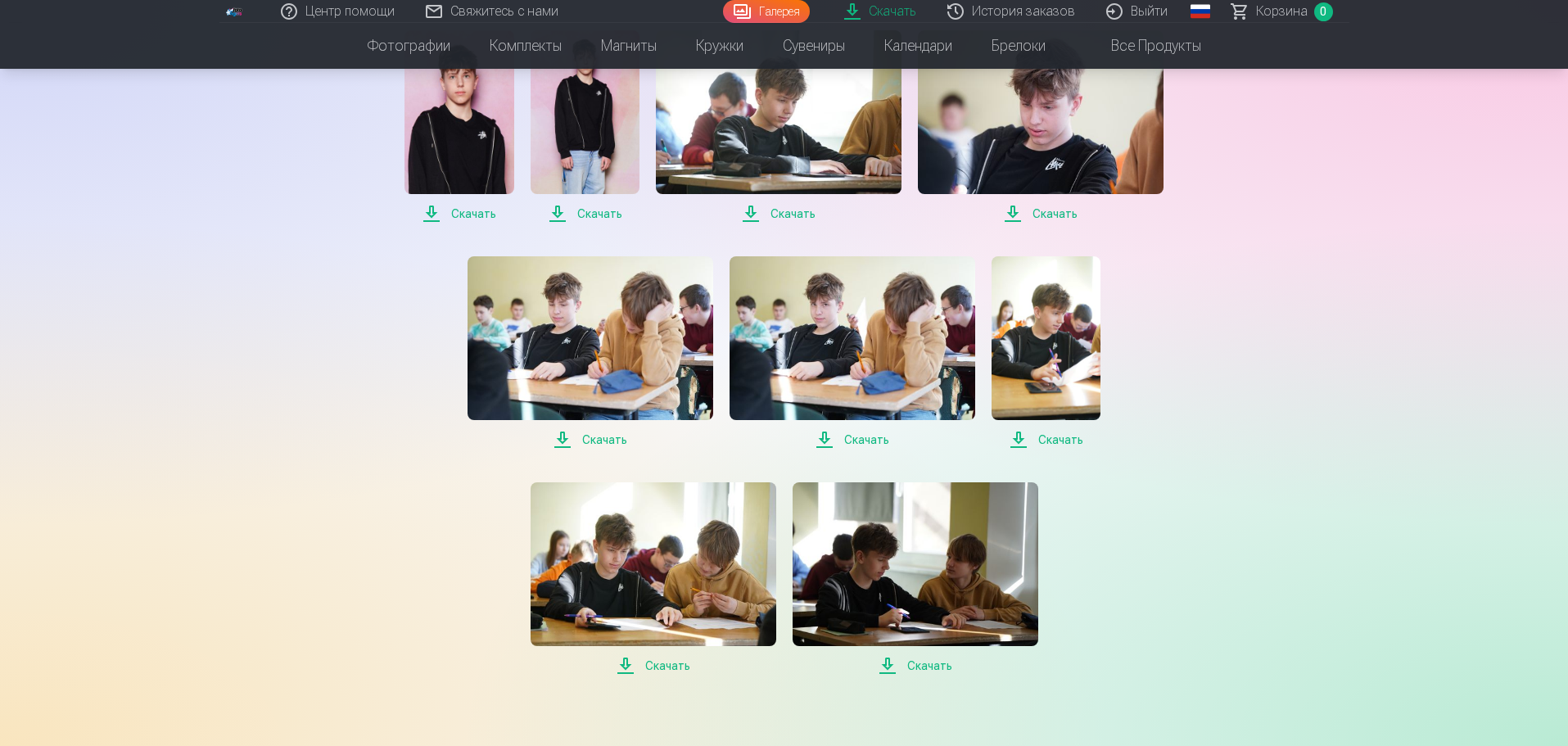
scroll to position [410, 0]
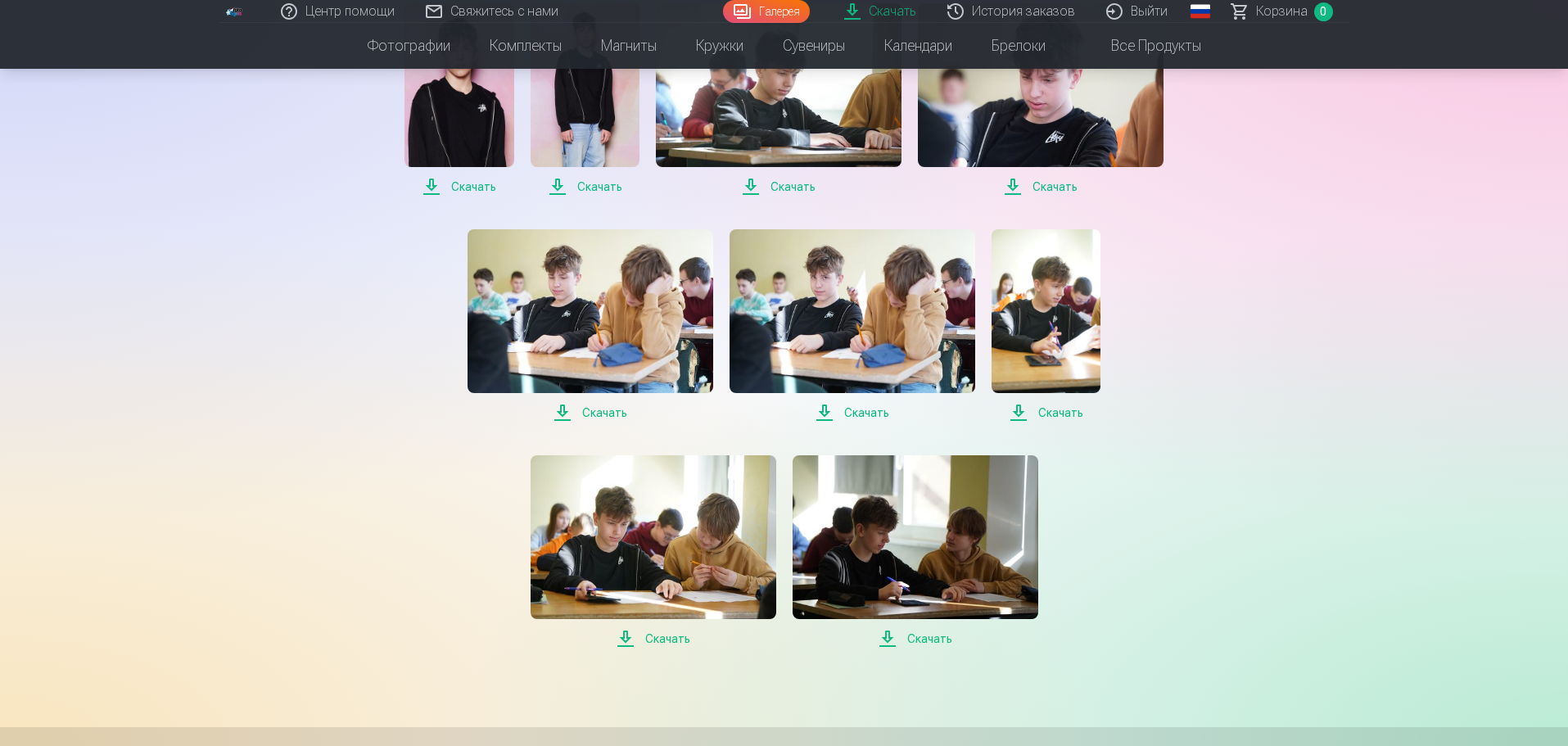
click at [663, 640] on span "Скачать" at bounding box center [653, 639] width 245 height 19
click at [938, 643] on span "Скачать" at bounding box center [915, 639] width 245 height 19
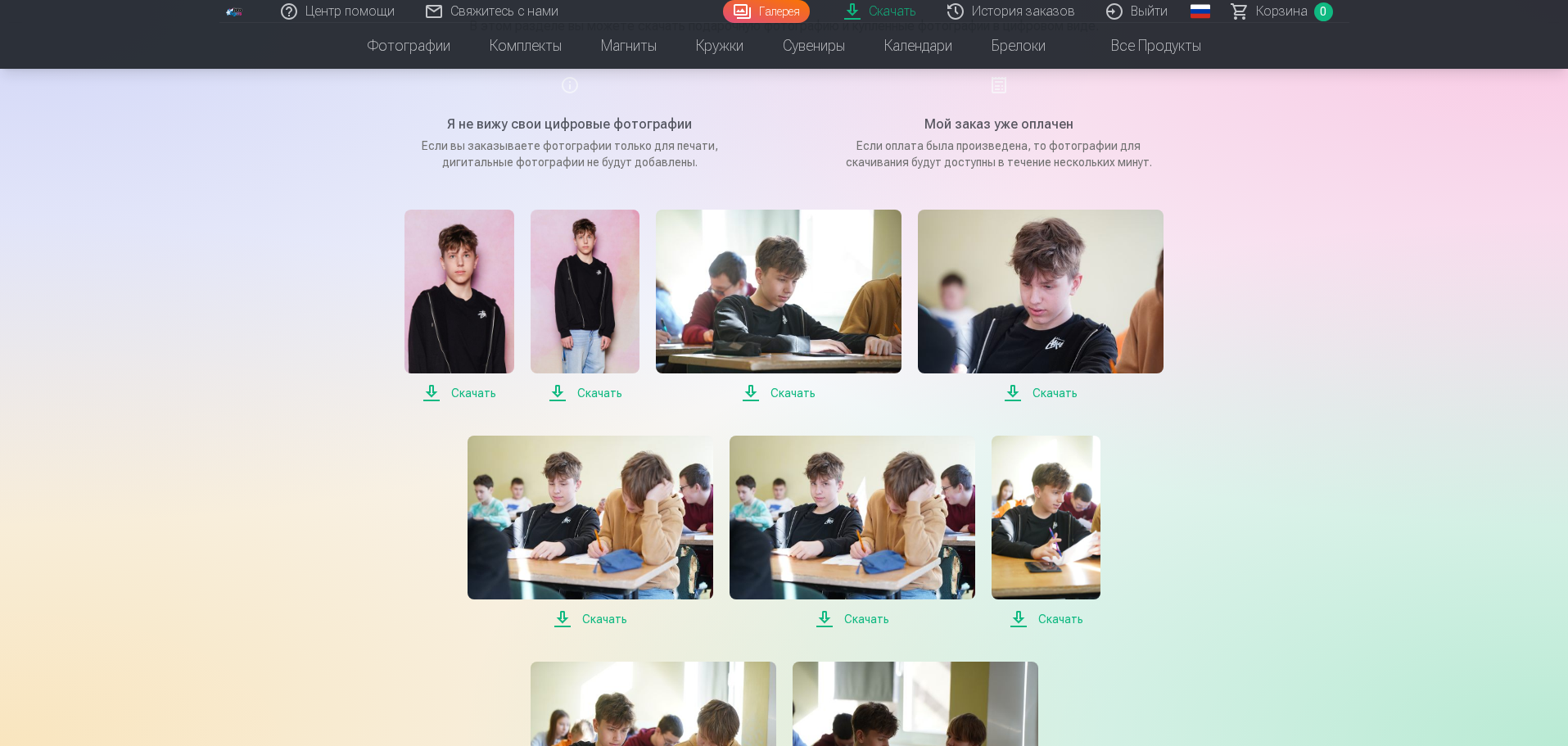
scroll to position [163, 0]
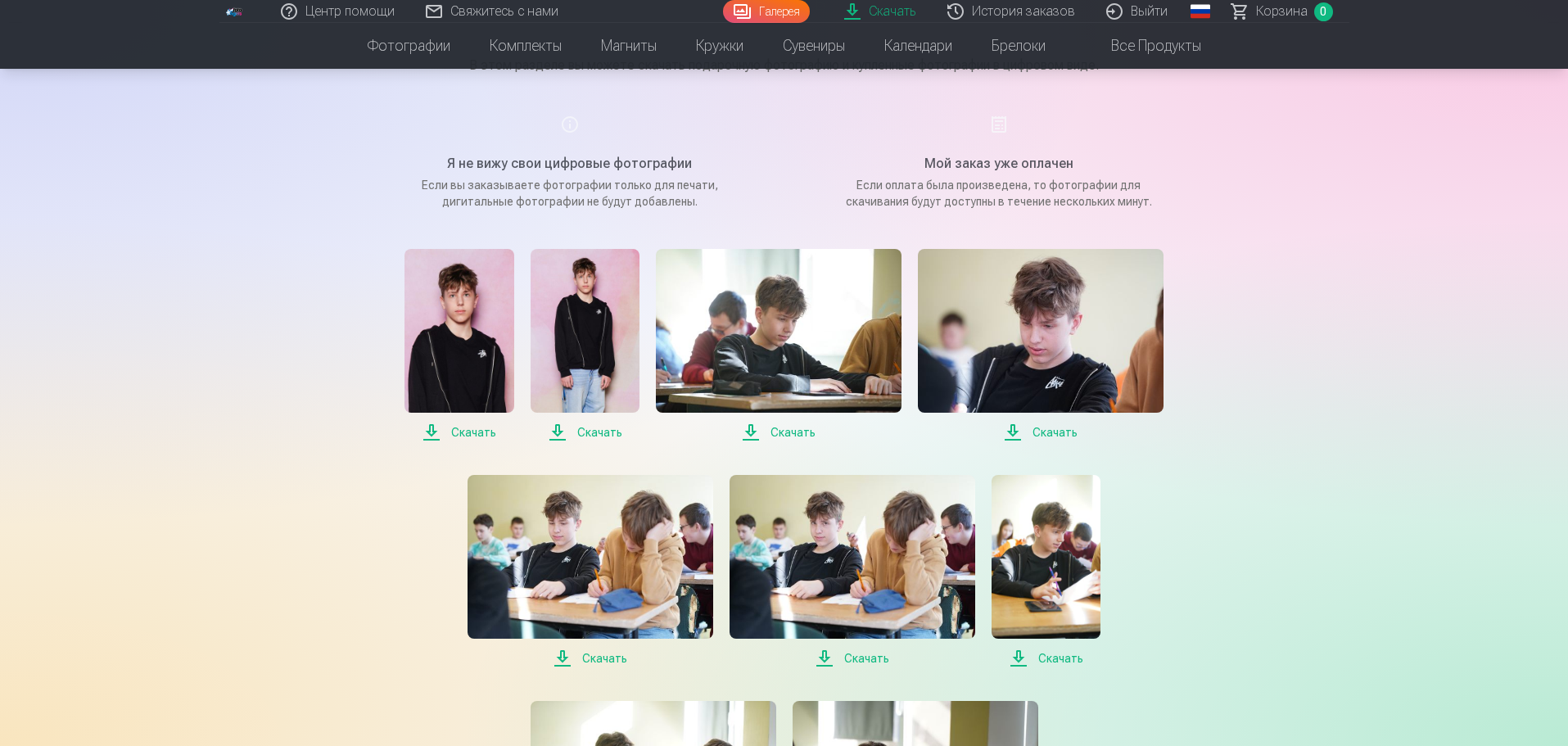
click at [1497, 119] on div "Центр помощи Свяжитесь с нами Галерея Скачать История заказов Выйти Global Latv…" at bounding box center [784, 630] width 1568 height 1587
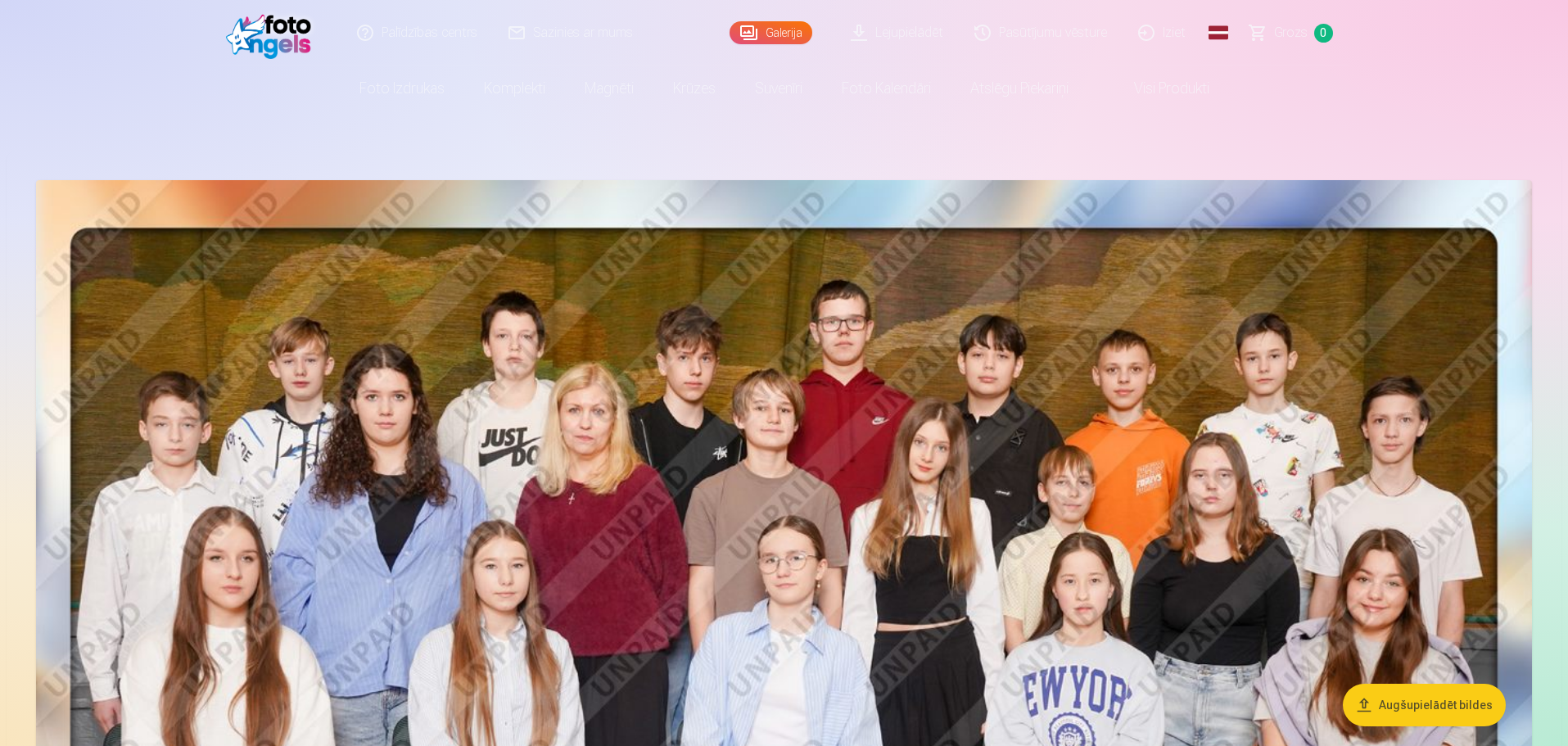
click at [900, 23] on link "Lejupielādēt" at bounding box center [898, 32] width 124 height 66
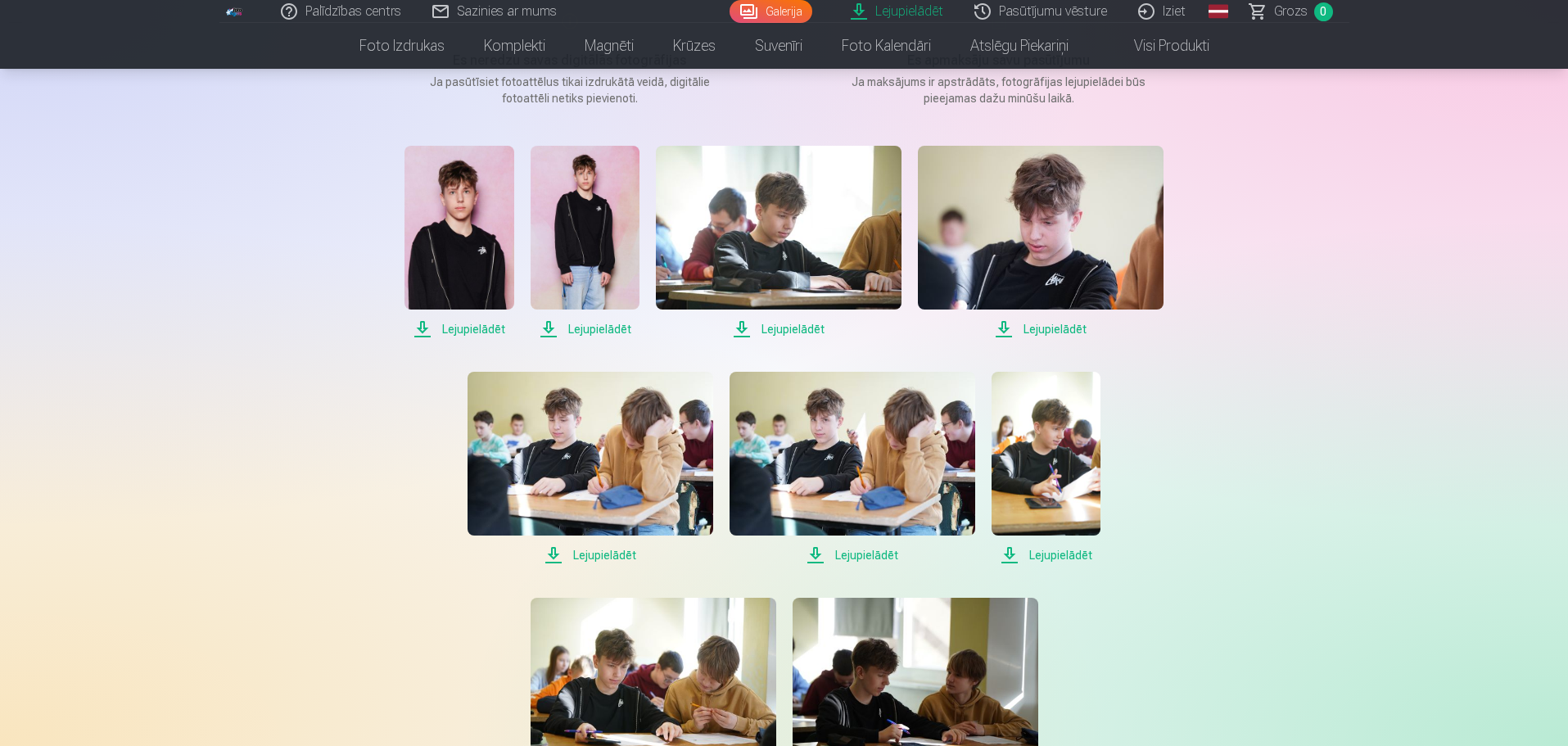
scroll to position [245, 0]
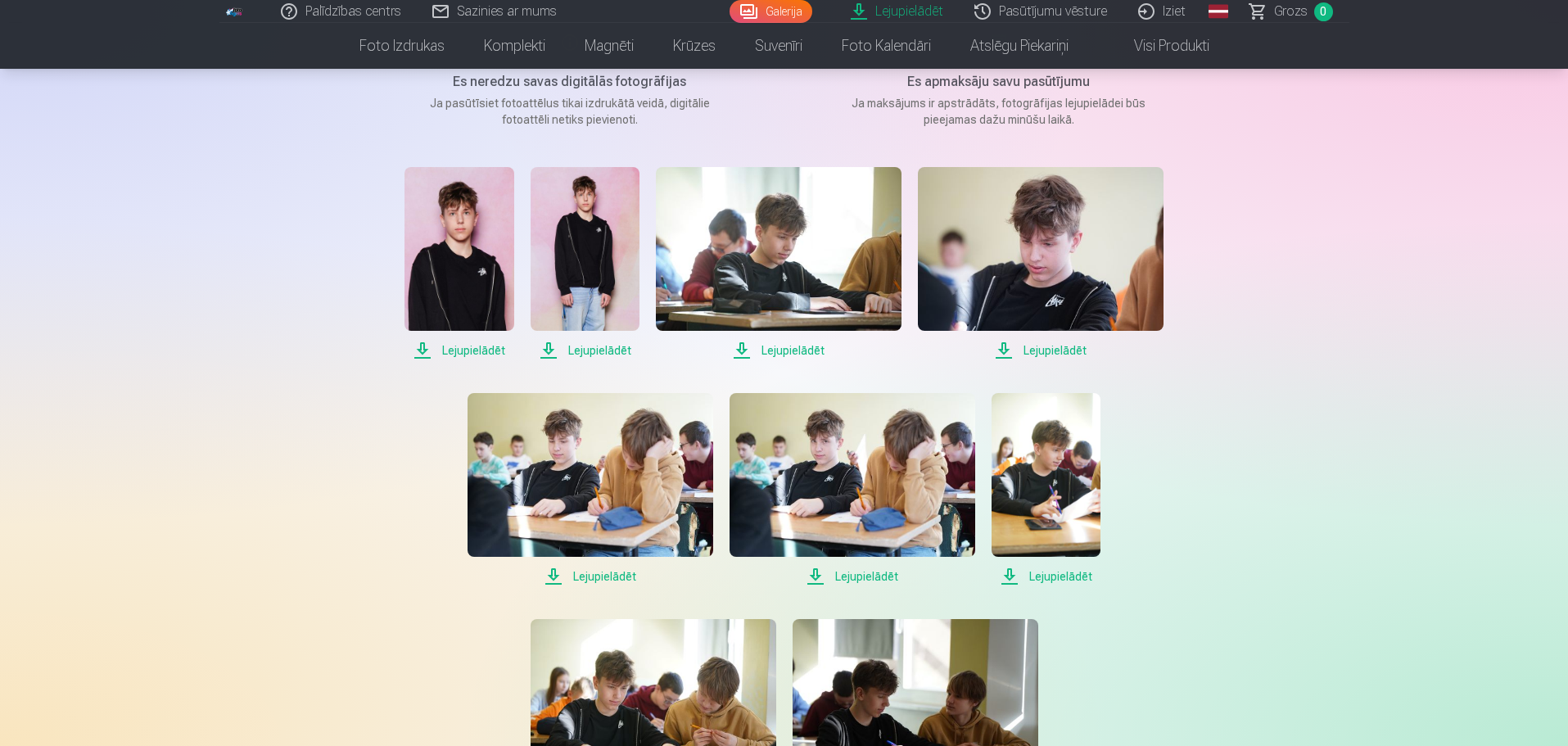
click at [1234, 12] on link "Global" at bounding box center [1218, 11] width 32 height 23
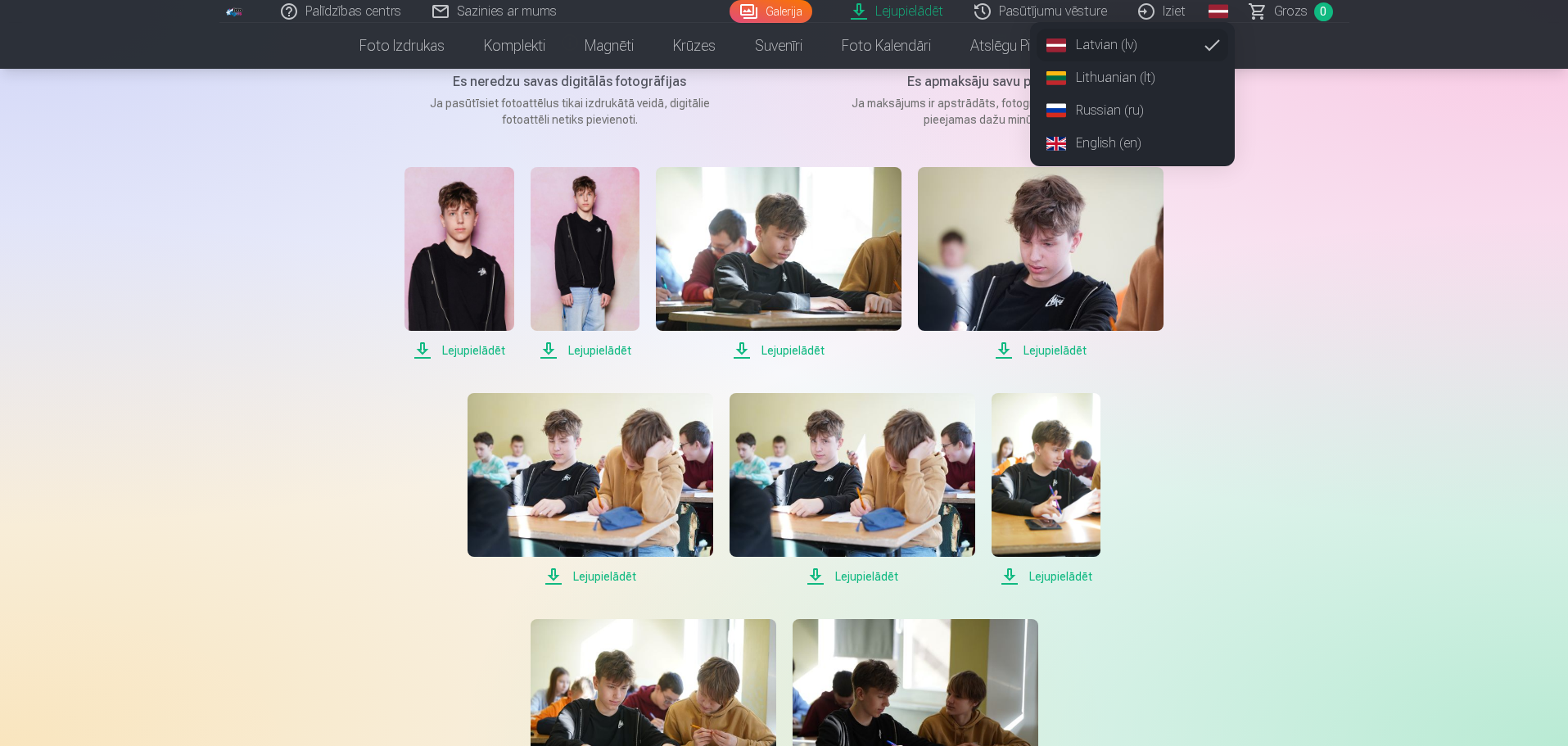
click at [1145, 108] on link "Russian (ru)" at bounding box center [1132, 110] width 191 height 32
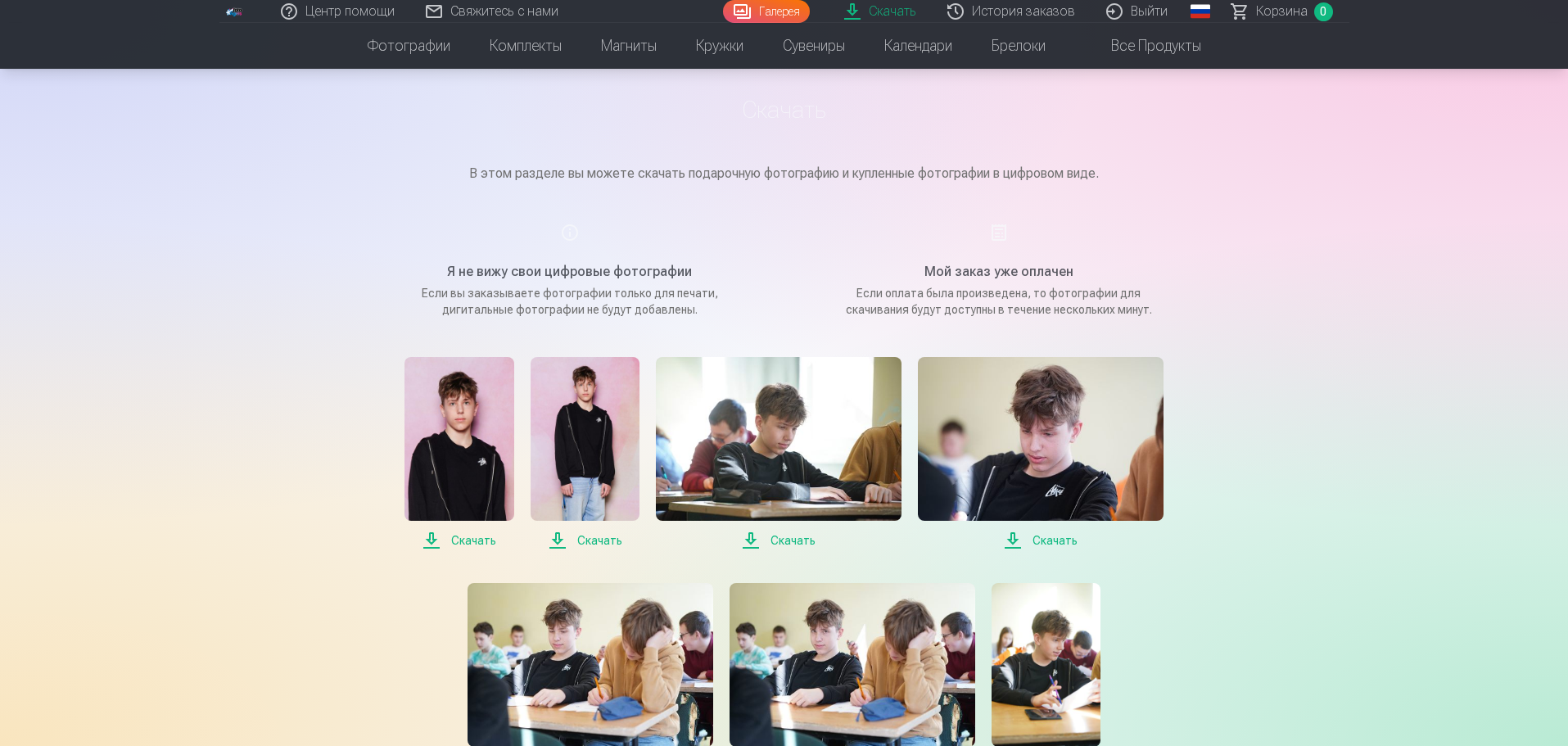
scroll to position [163, 0]
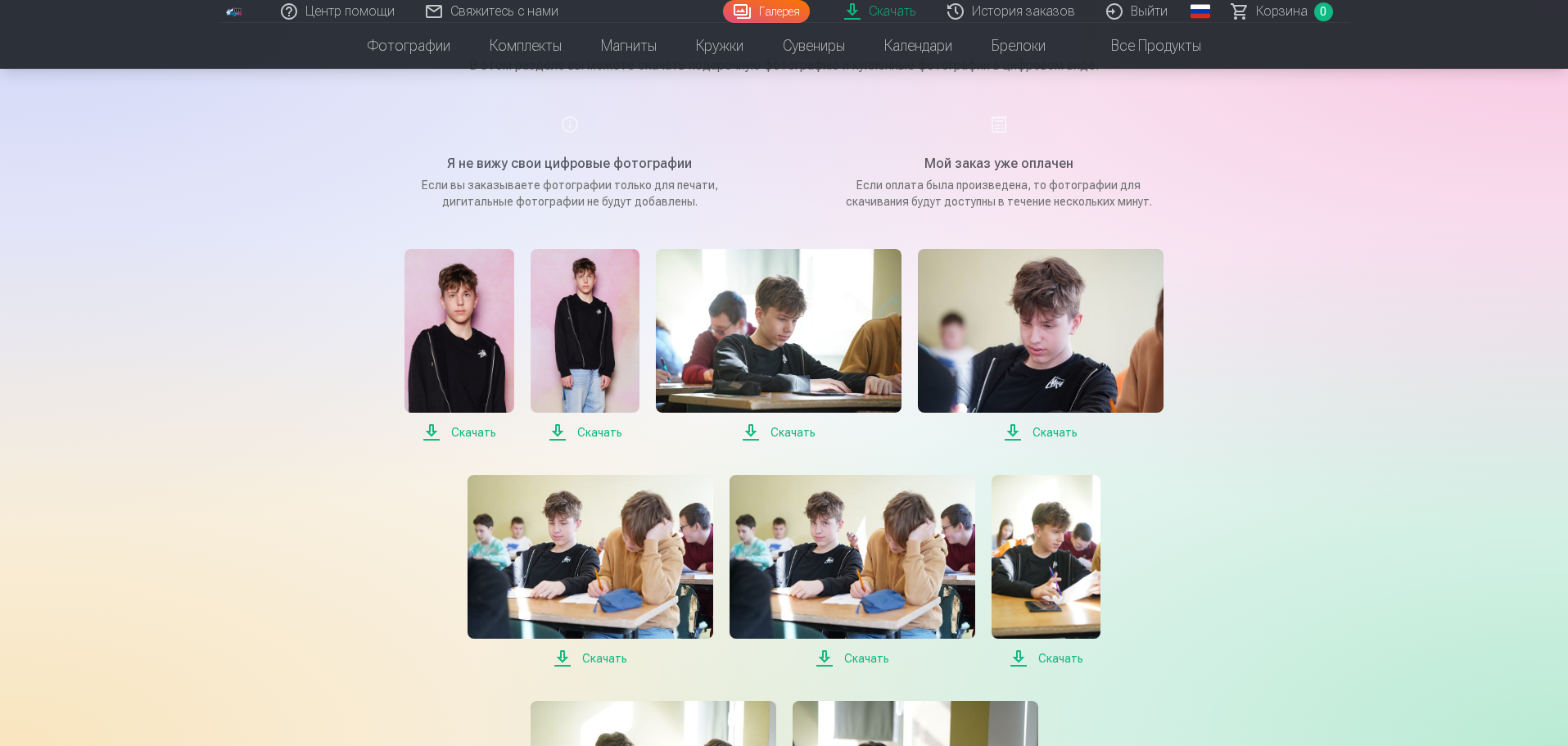
click at [475, 430] on span "Скачать" at bounding box center [459, 432] width 109 height 19
click at [604, 432] on span "Скачать" at bounding box center [584, 432] width 109 height 19
click at [782, 425] on span "Скачать" at bounding box center [778, 432] width 245 height 19
click at [1062, 431] on span "Скачать" at bounding box center [1040, 432] width 245 height 19
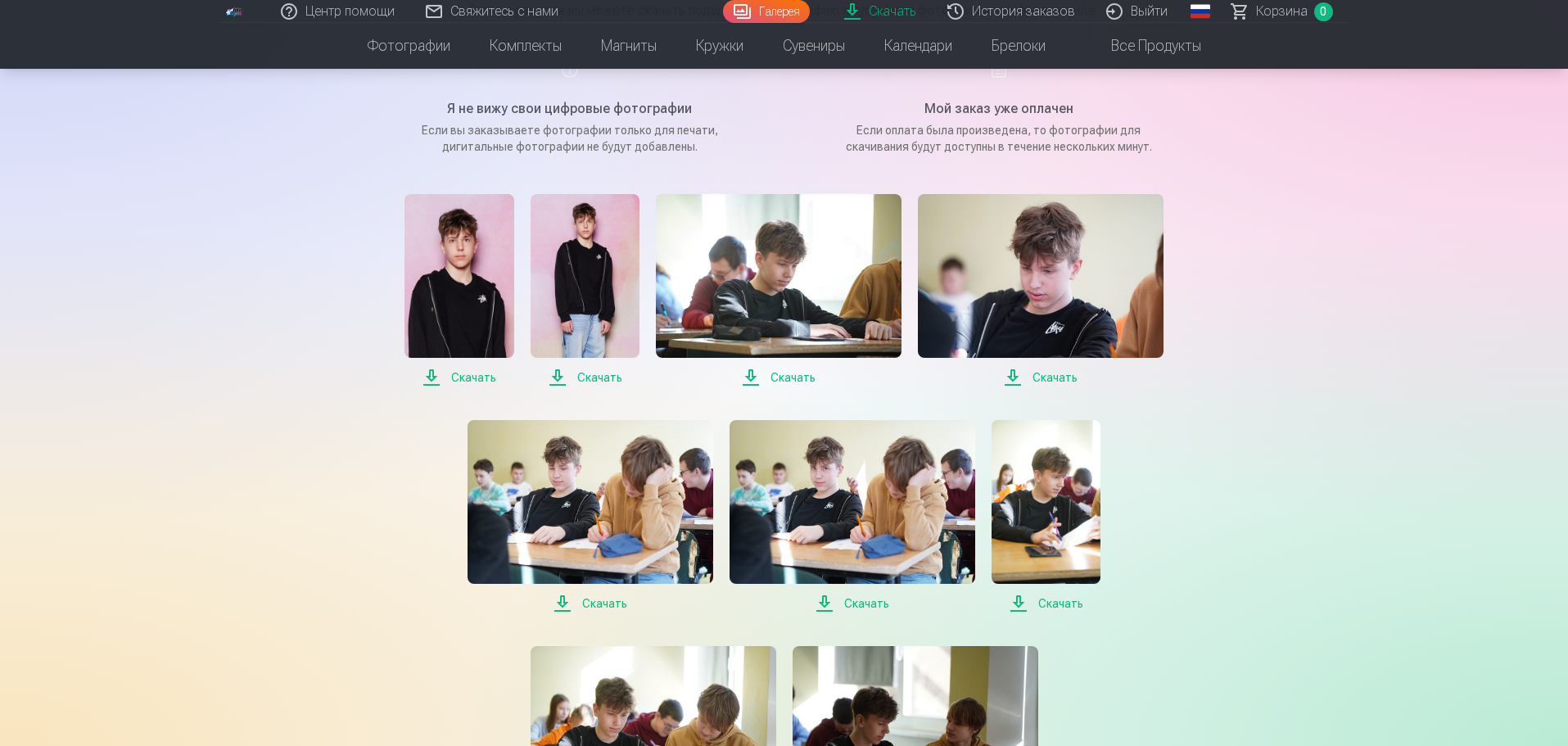
scroll to position [245, 0]
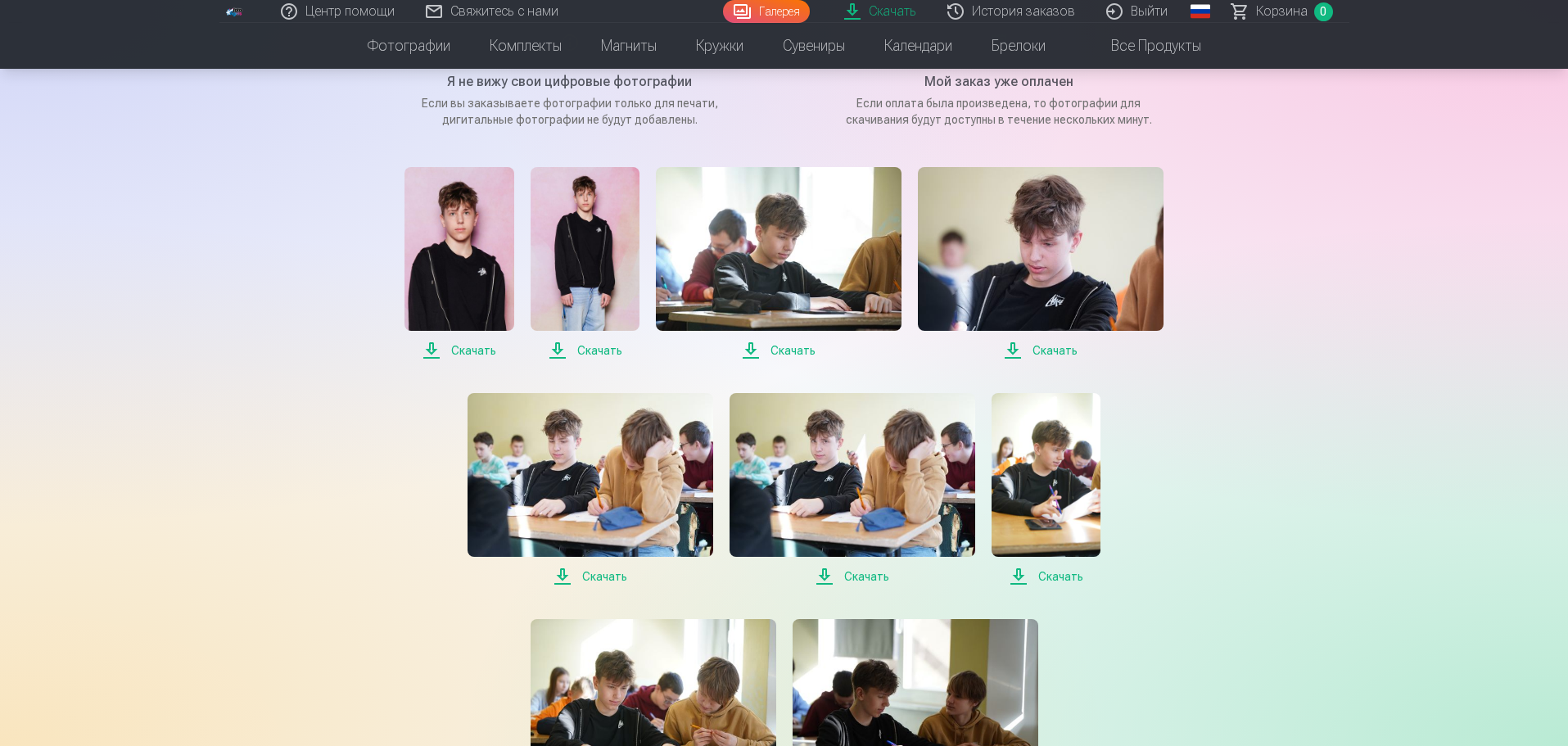
click at [581, 576] on span "Скачать" at bounding box center [590, 577] width 245 height 19
click at [866, 571] on span "Скачать" at bounding box center [852, 577] width 245 height 19
click at [1027, 579] on span "Скачать" at bounding box center [1046, 577] width 109 height 19
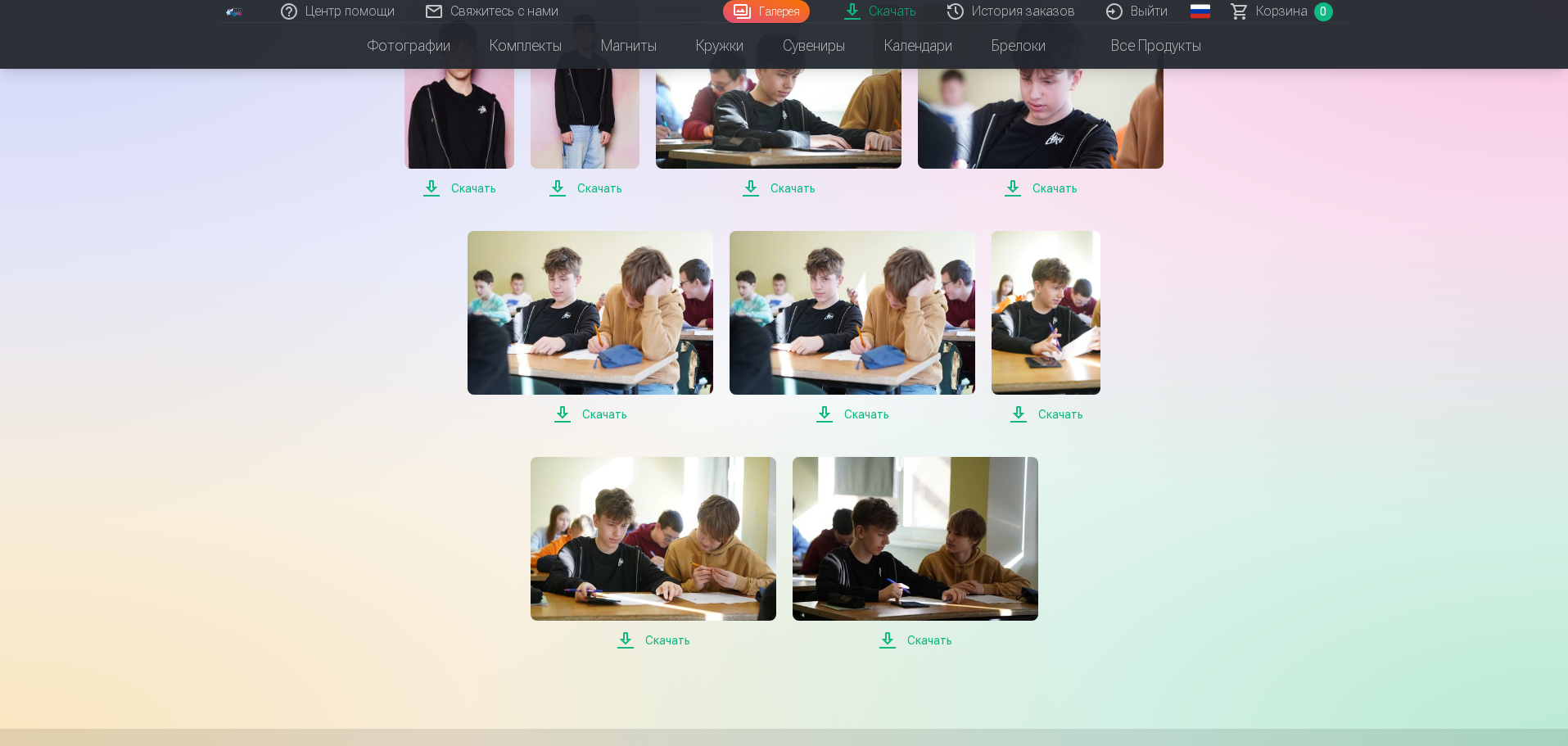
scroll to position [410, 0]
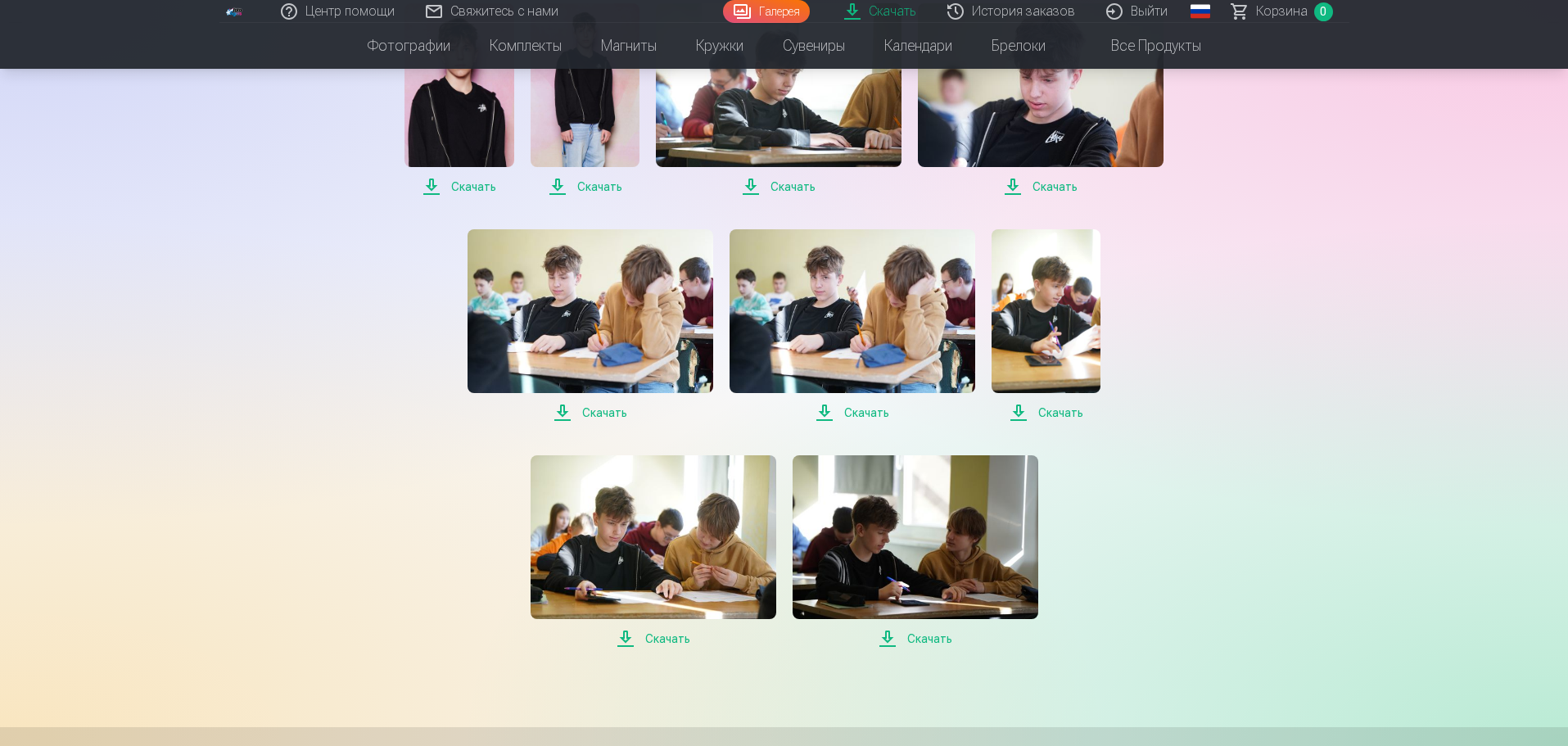
click at [632, 634] on span "Скачать" at bounding box center [653, 639] width 245 height 19
click at [893, 639] on span "Скачать" at bounding box center [915, 639] width 245 height 19
